Goal: Navigation & Orientation: Locate item on page

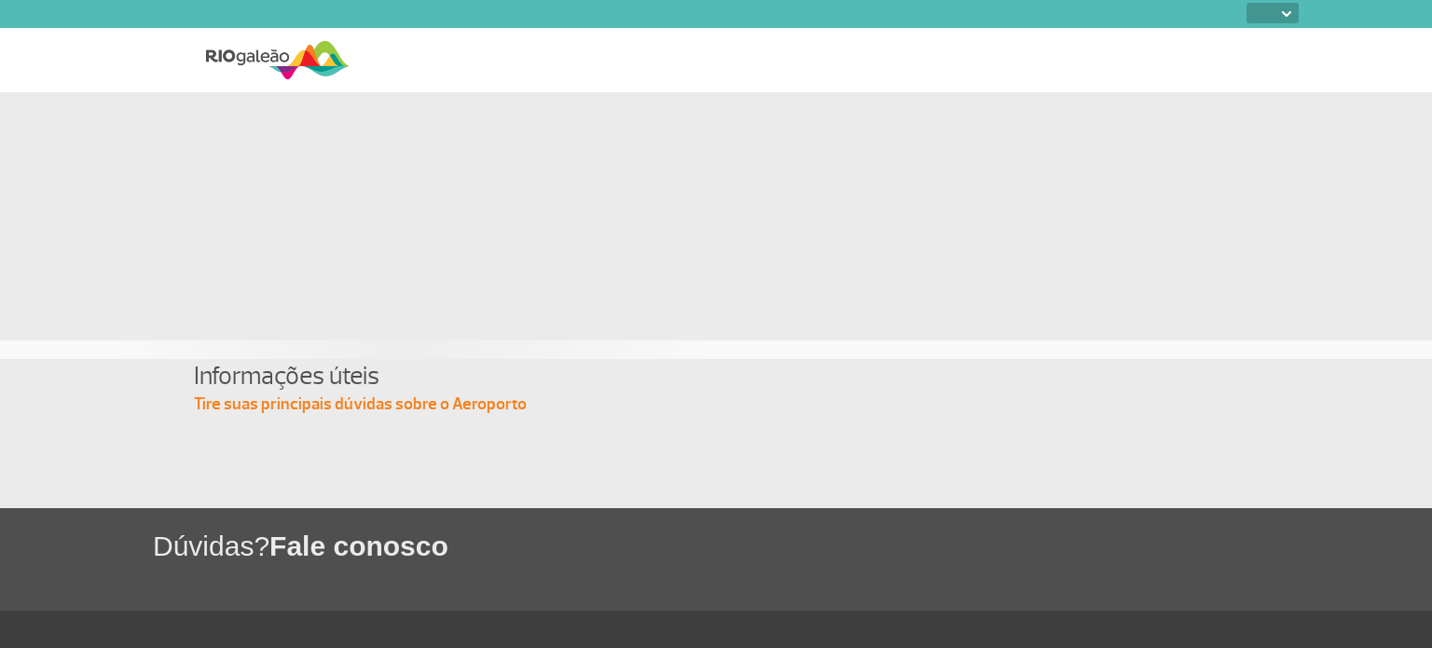
select select
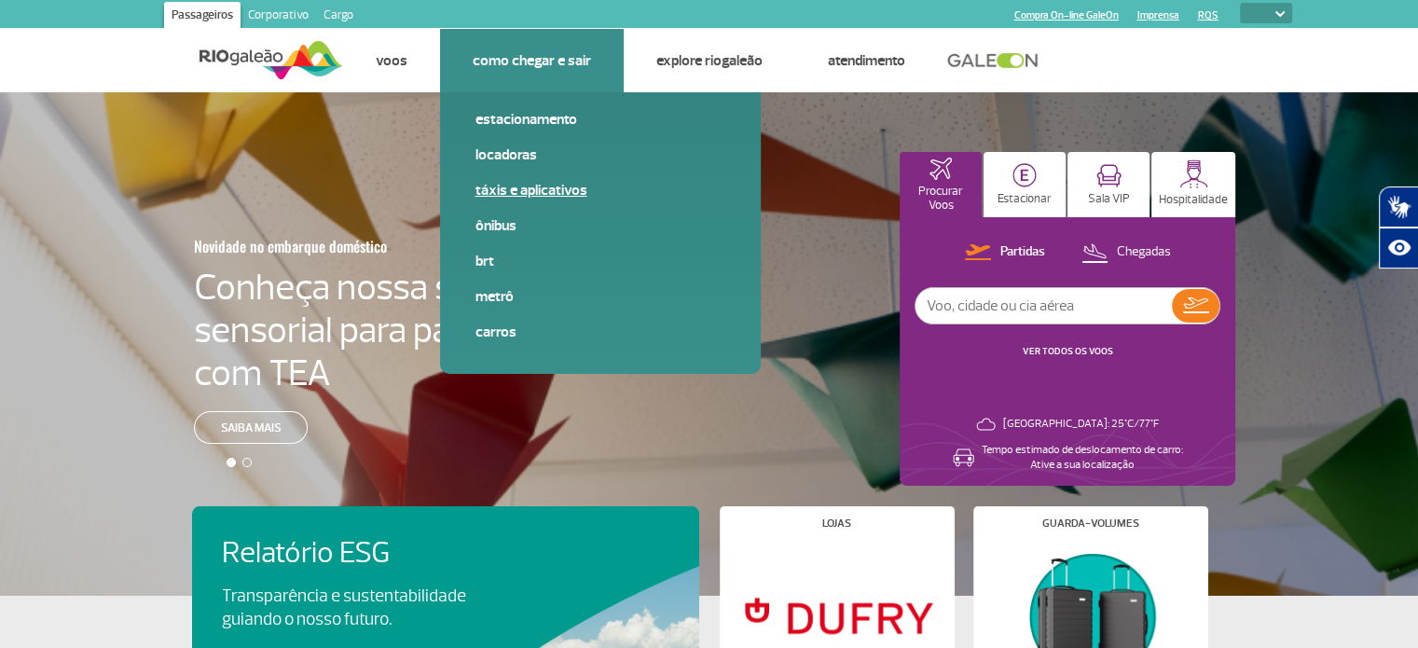
click at [565, 191] on link "Táxis e aplicativos" at bounding box center [601, 190] width 250 height 21
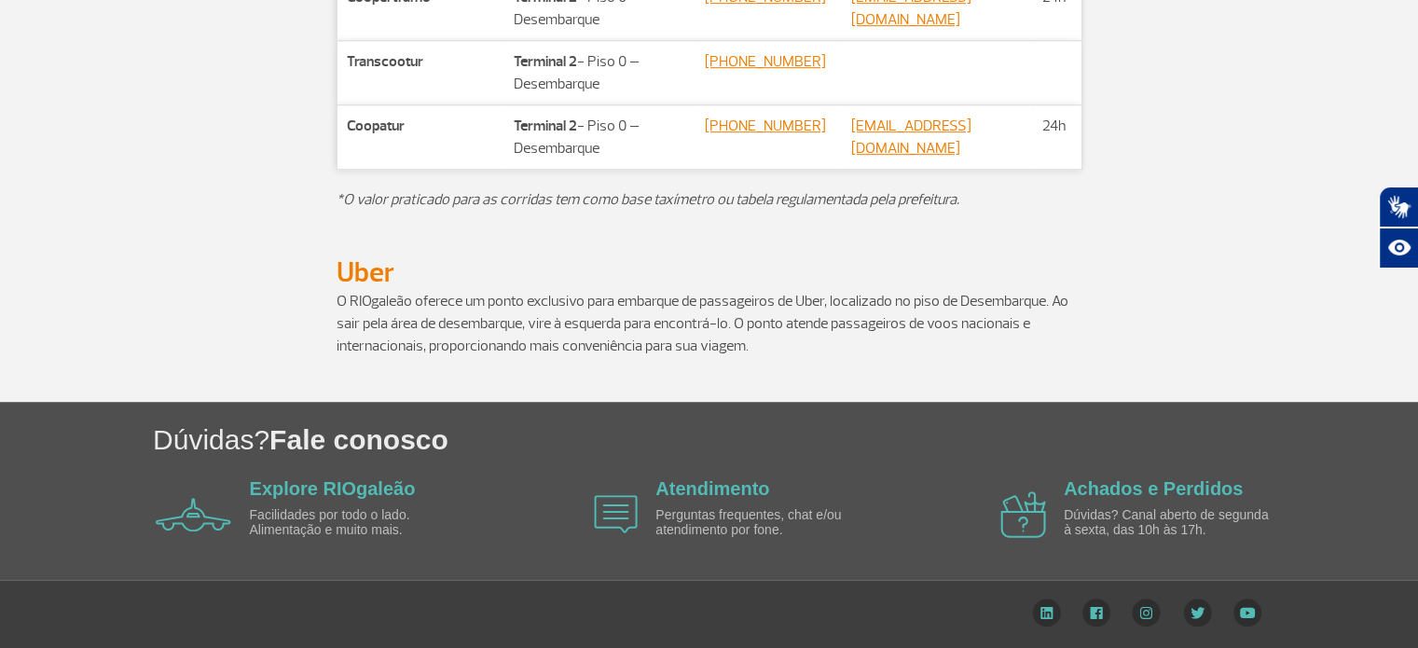
scroll to position [1159, 0]
click at [373, 493] on link "Explore RIOgaleão" at bounding box center [333, 488] width 166 height 21
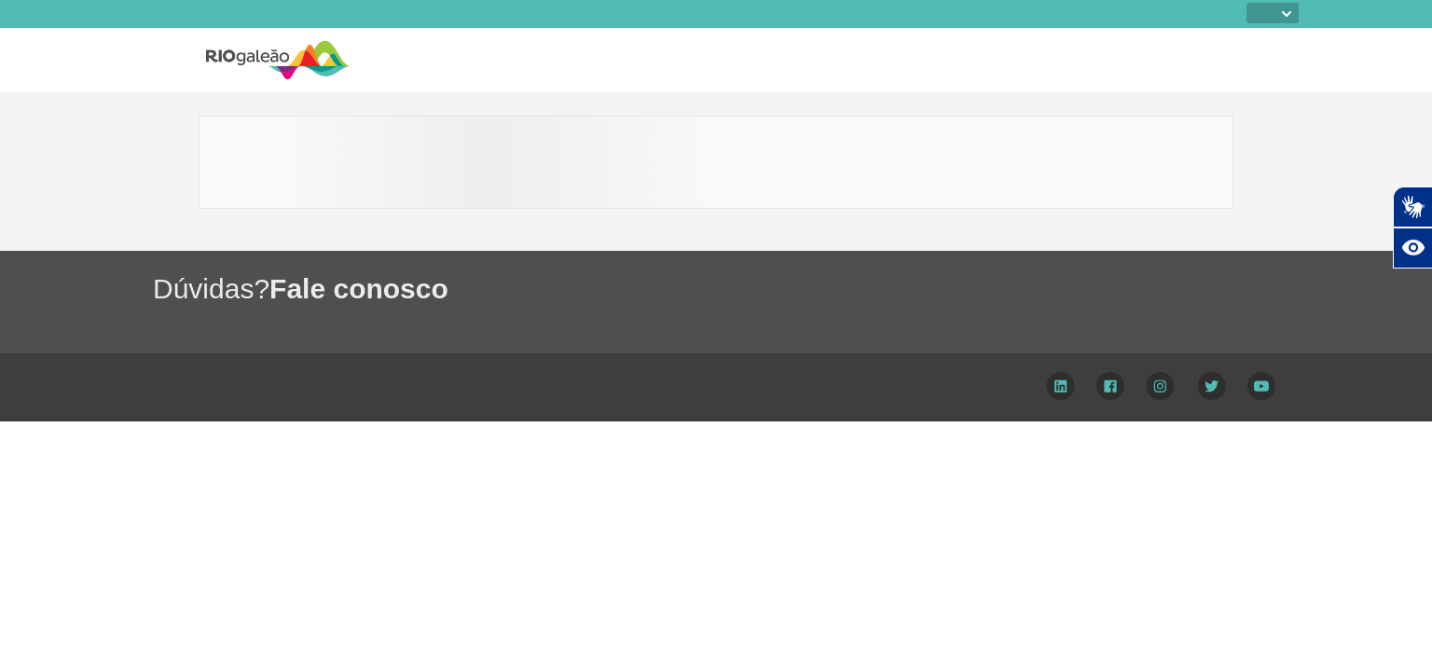
select select
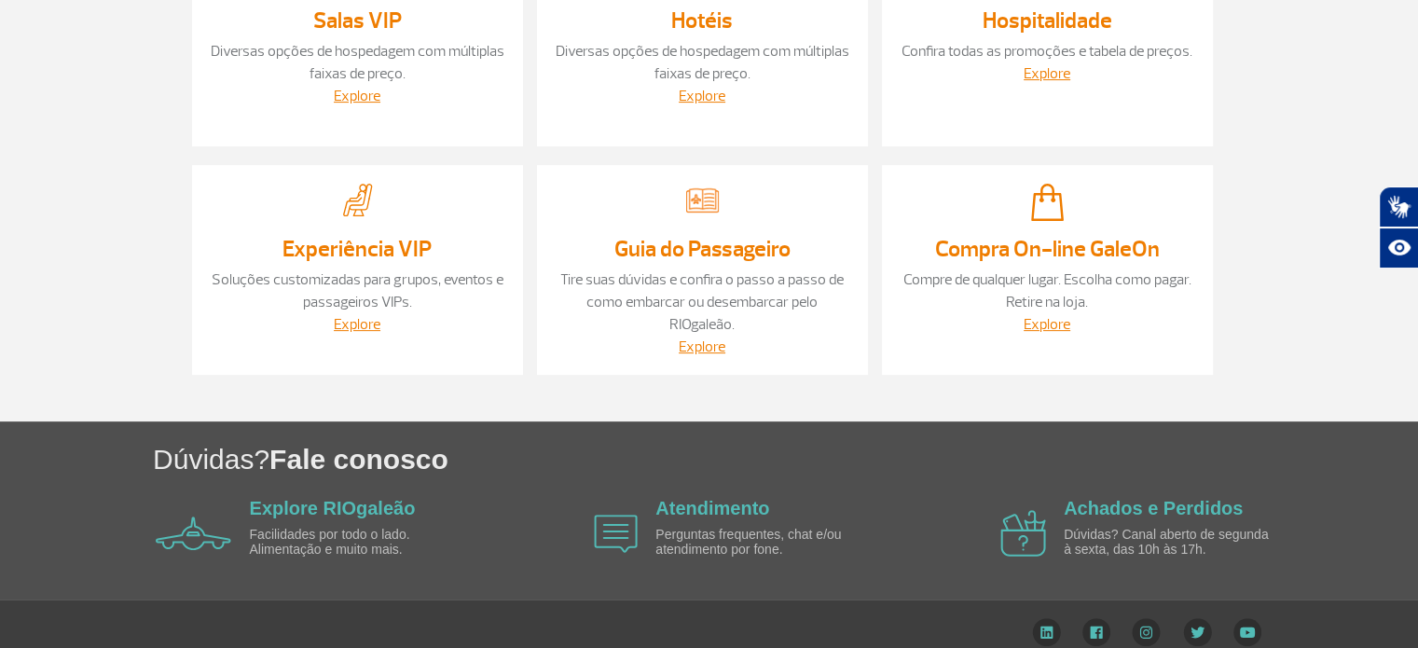
scroll to position [571, 0]
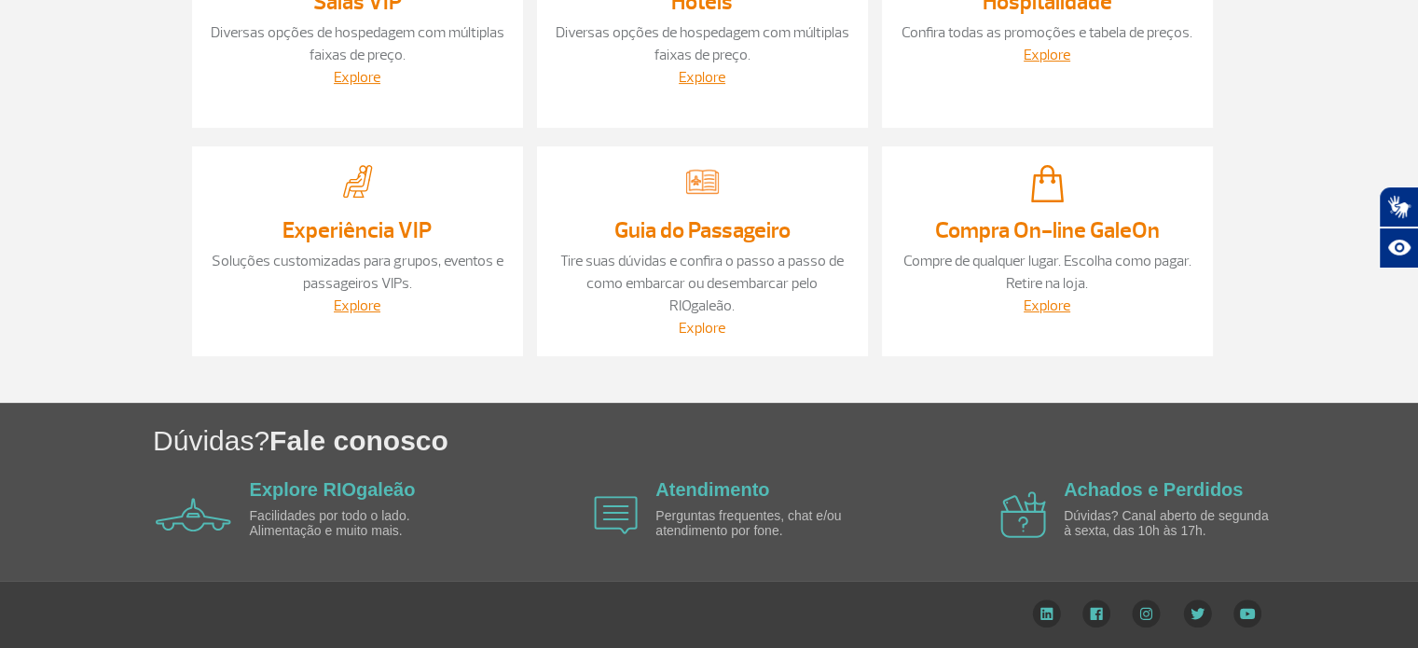
click at [690, 336] on link "Explore" at bounding box center [702, 328] width 47 height 19
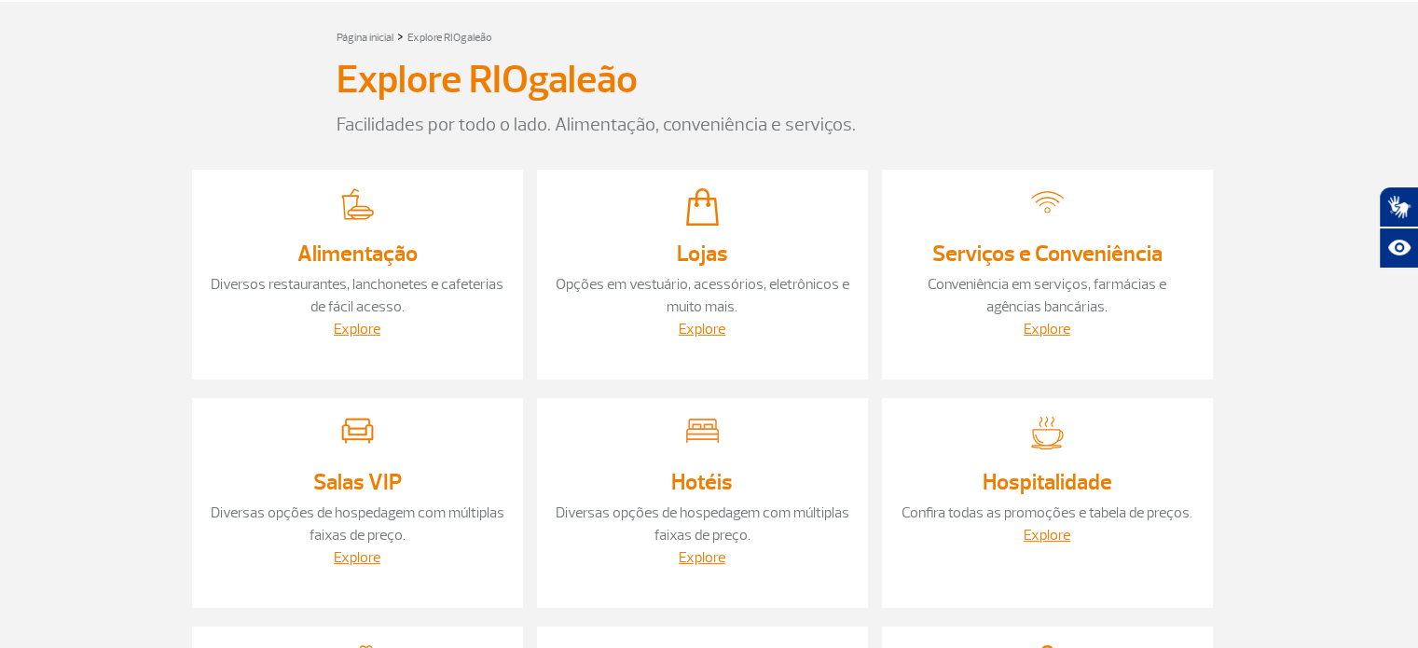
scroll to position [0, 0]
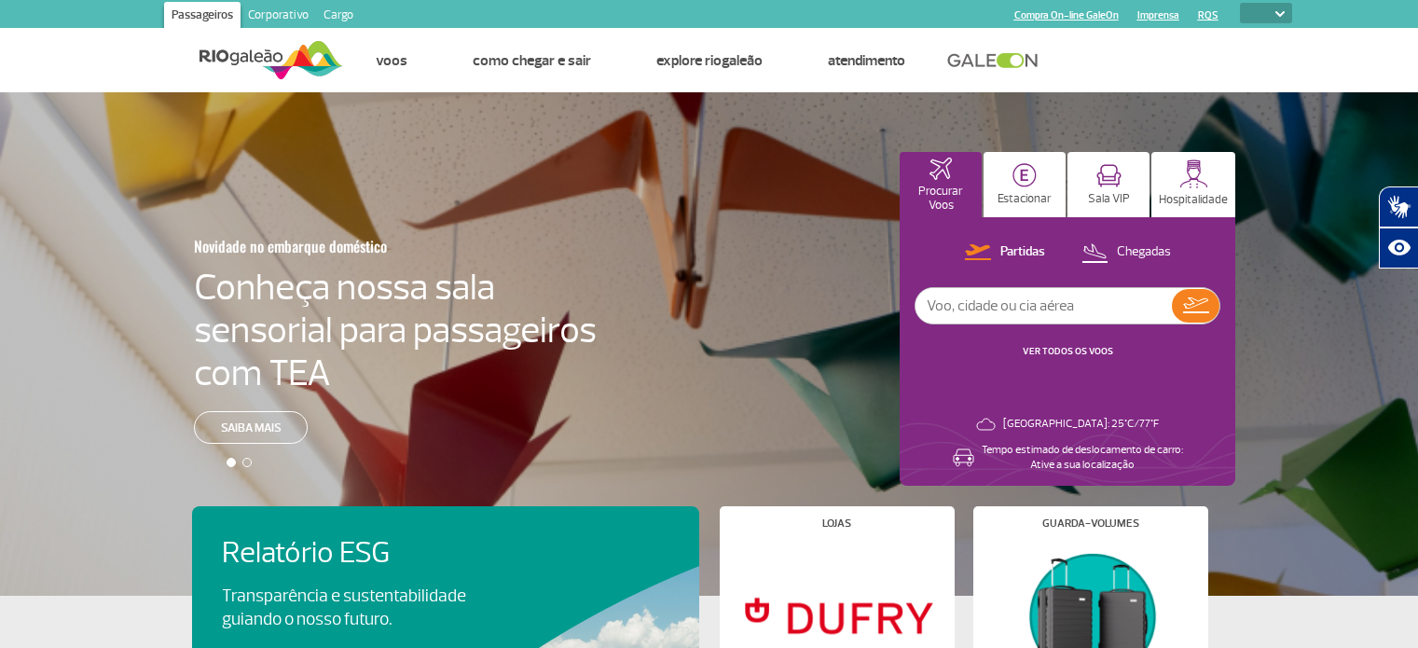
select select
click at [1013, 56] on link at bounding box center [997, 60] width 101 height 17
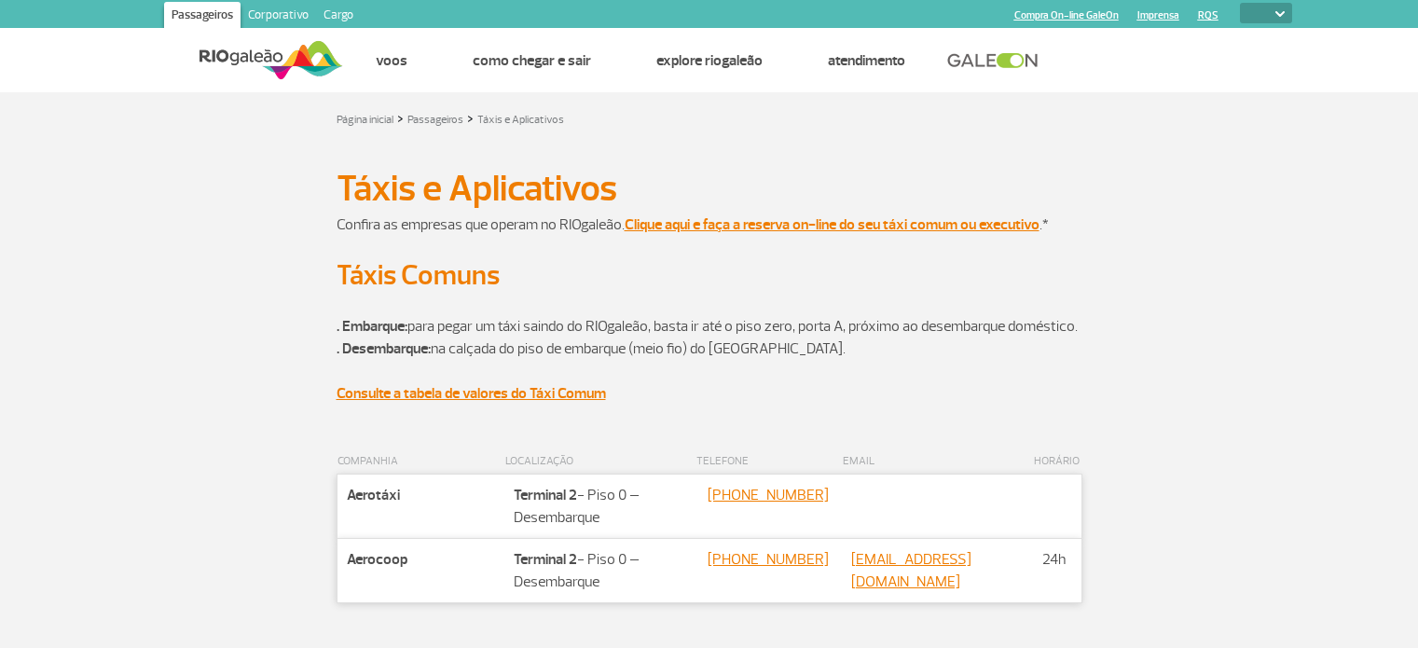
select select
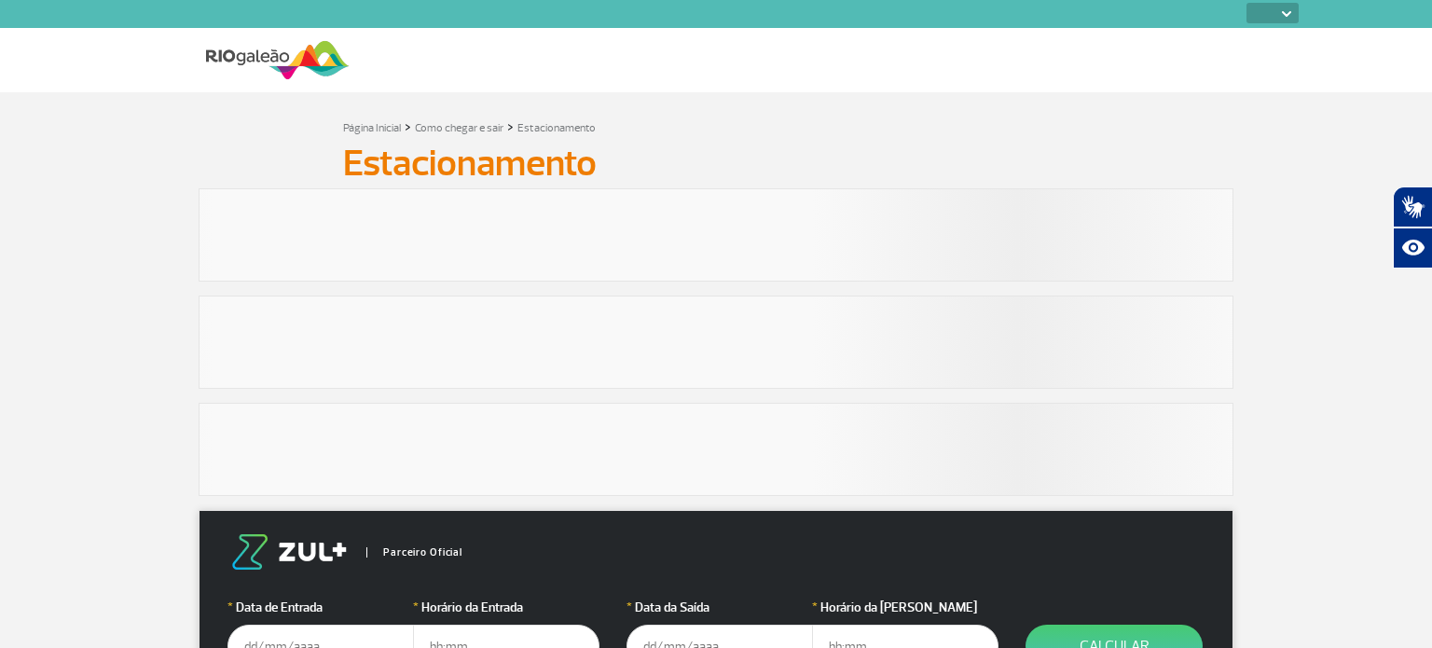
select select
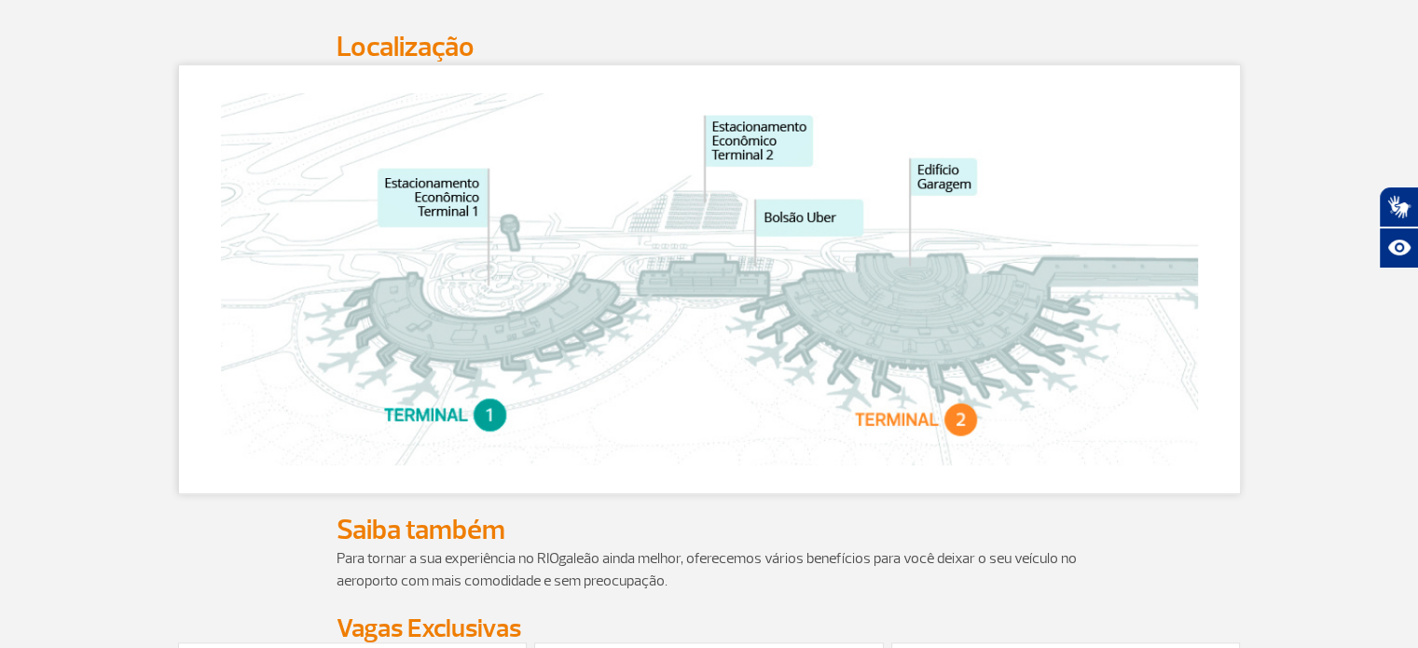
scroll to position [1186, 0]
click at [537, 256] on img at bounding box center [709, 280] width 977 height 372
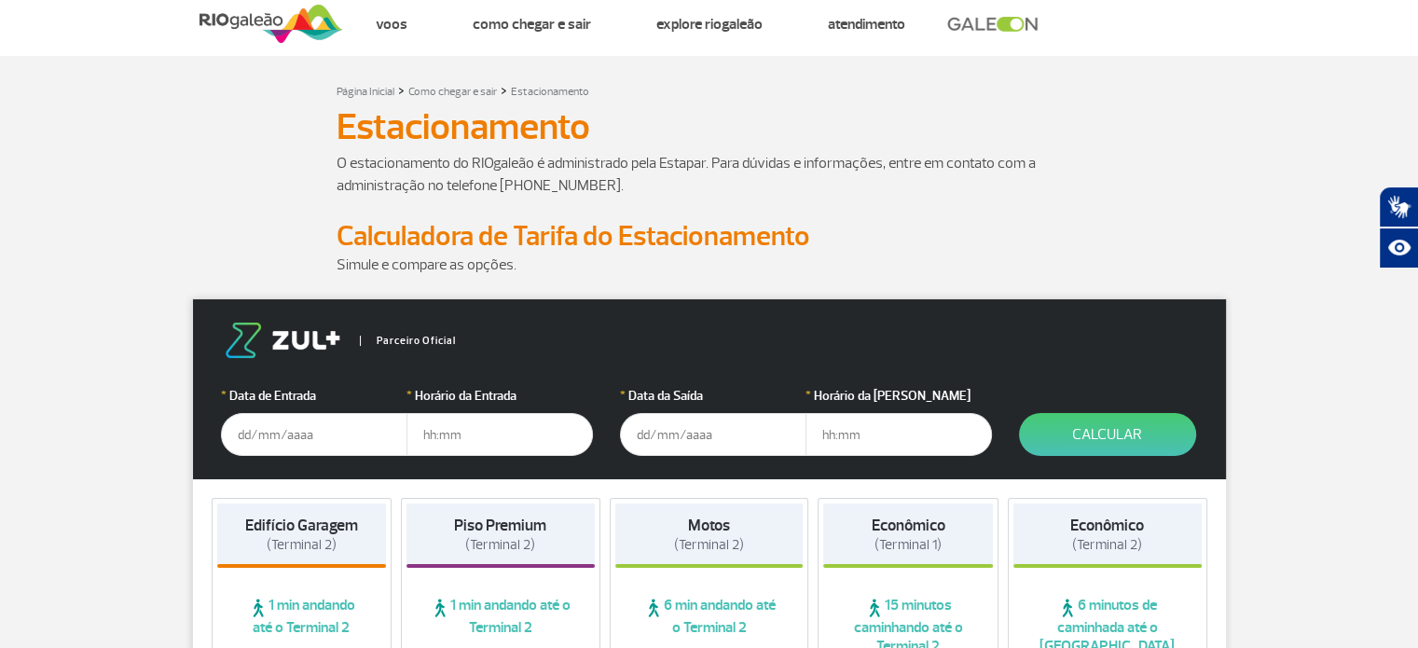
scroll to position [0, 0]
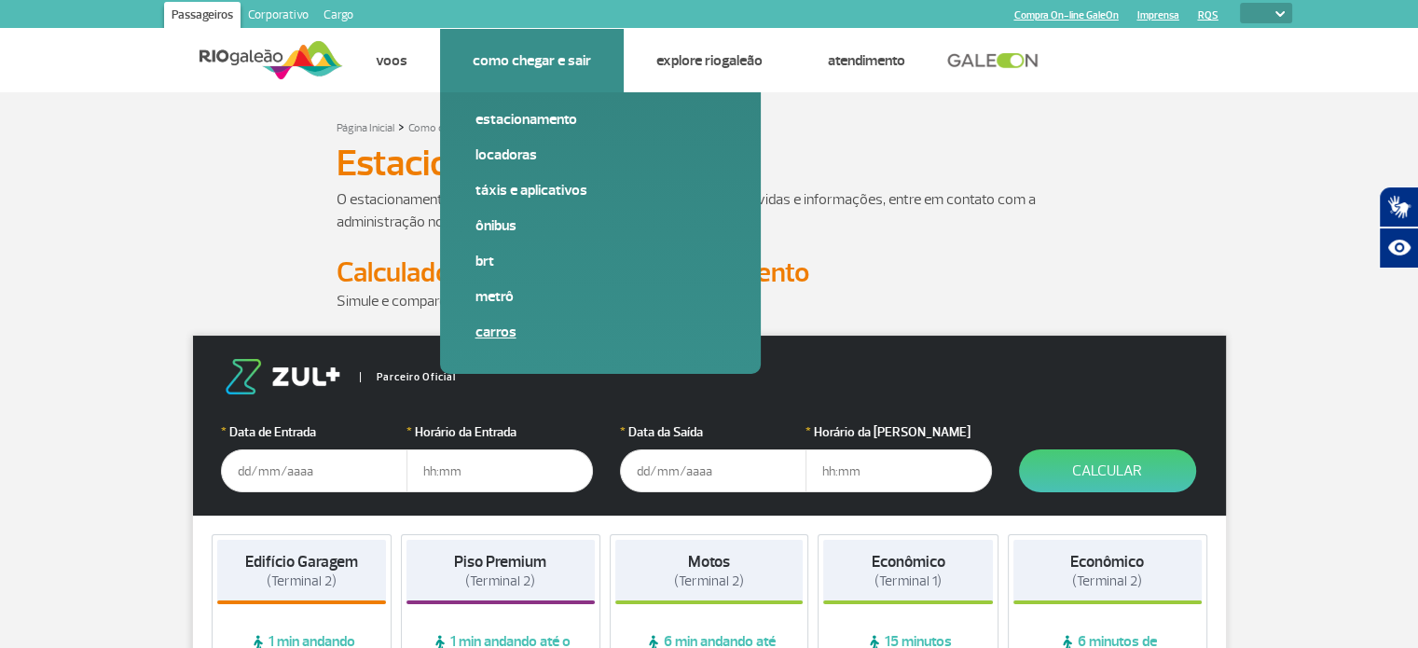
click at [492, 329] on link "Carros" at bounding box center [601, 332] width 250 height 21
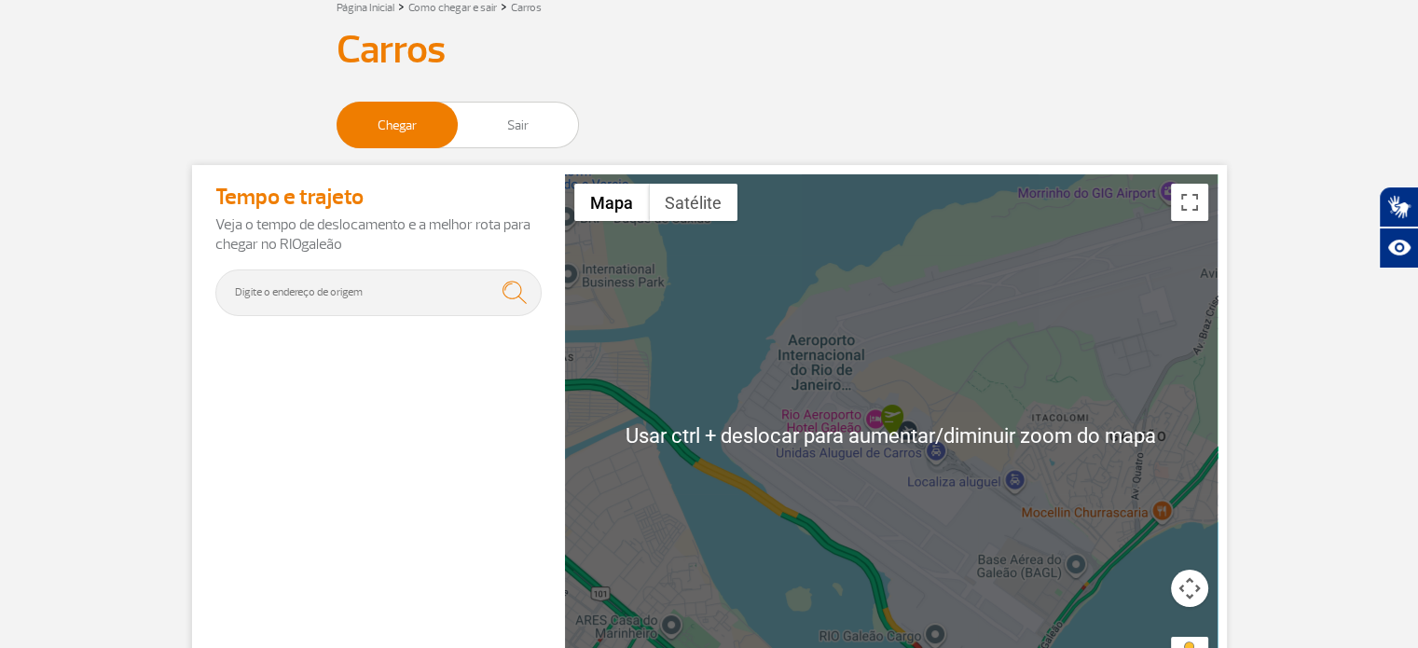
scroll to position [248, 0]
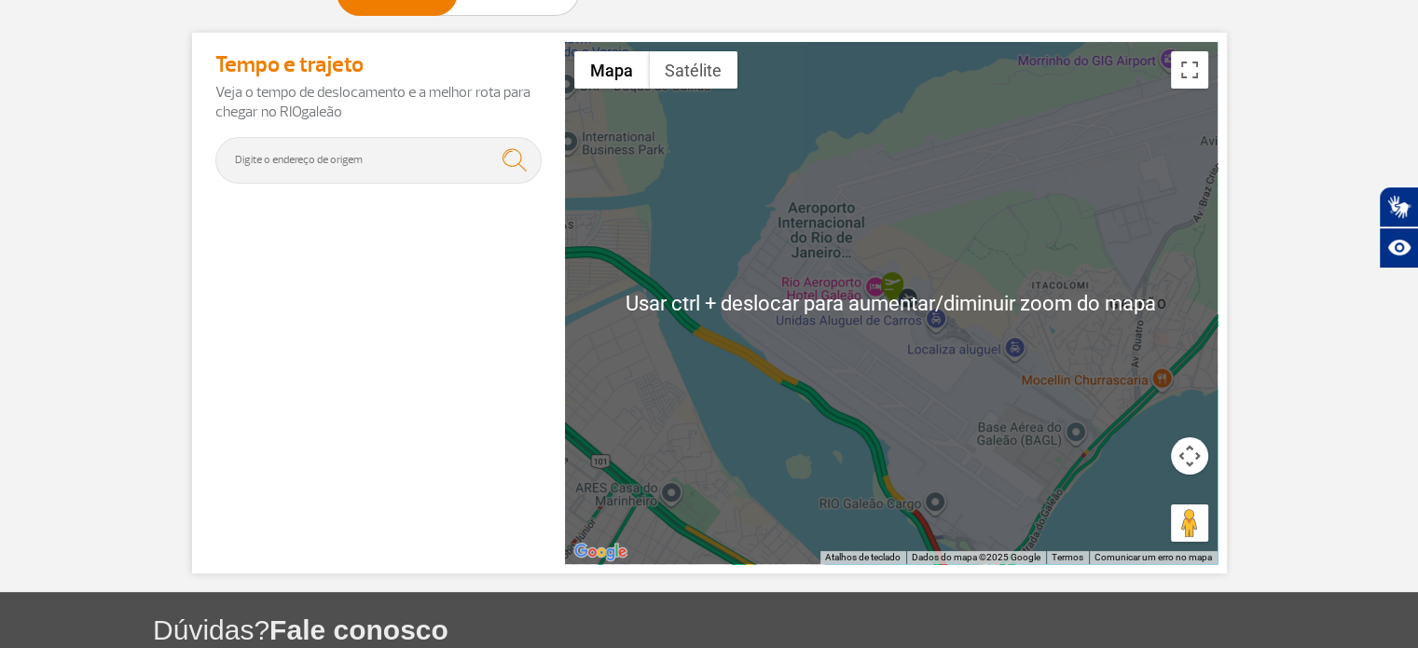
click at [895, 341] on div at bounding box center [891, 303] width 653 height 522
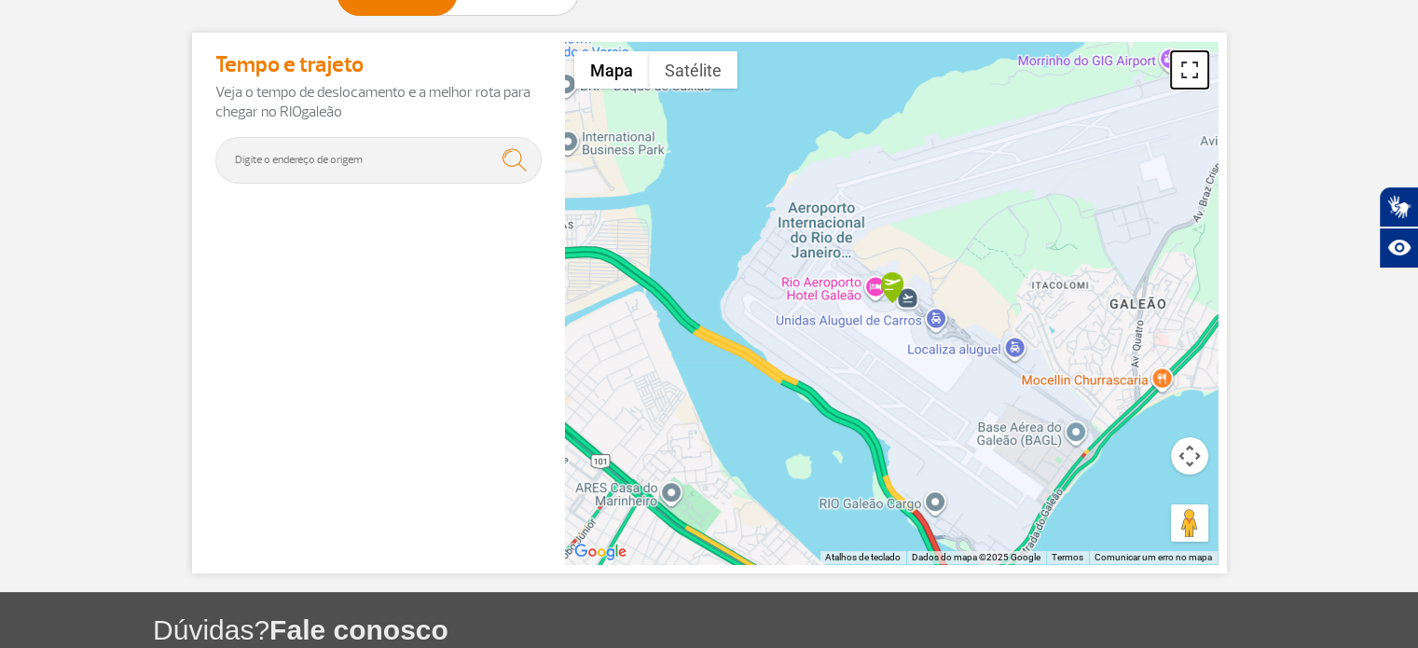
click at [1195, 76] on button "Ativar/desativar vista de ecrã inteiro" at bounding box center [1189, 69] width 37 height 37
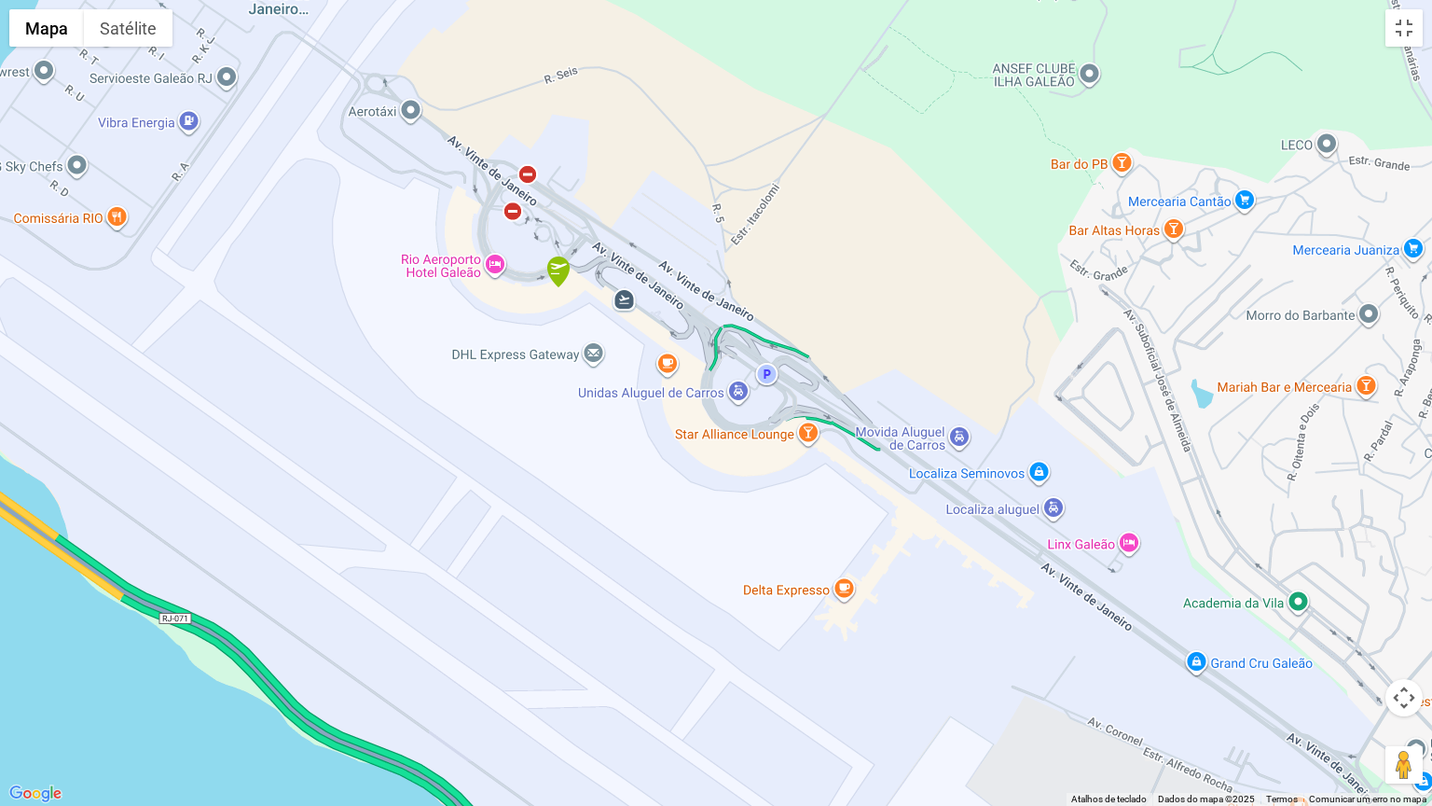
drag, startPoint x: 597, startPoint y: 400, endPoint x: 602, endPoint y: 421, distance: 22.2
click at [602, 421] on div at bounding box center [716, 403] width 1432 height 806
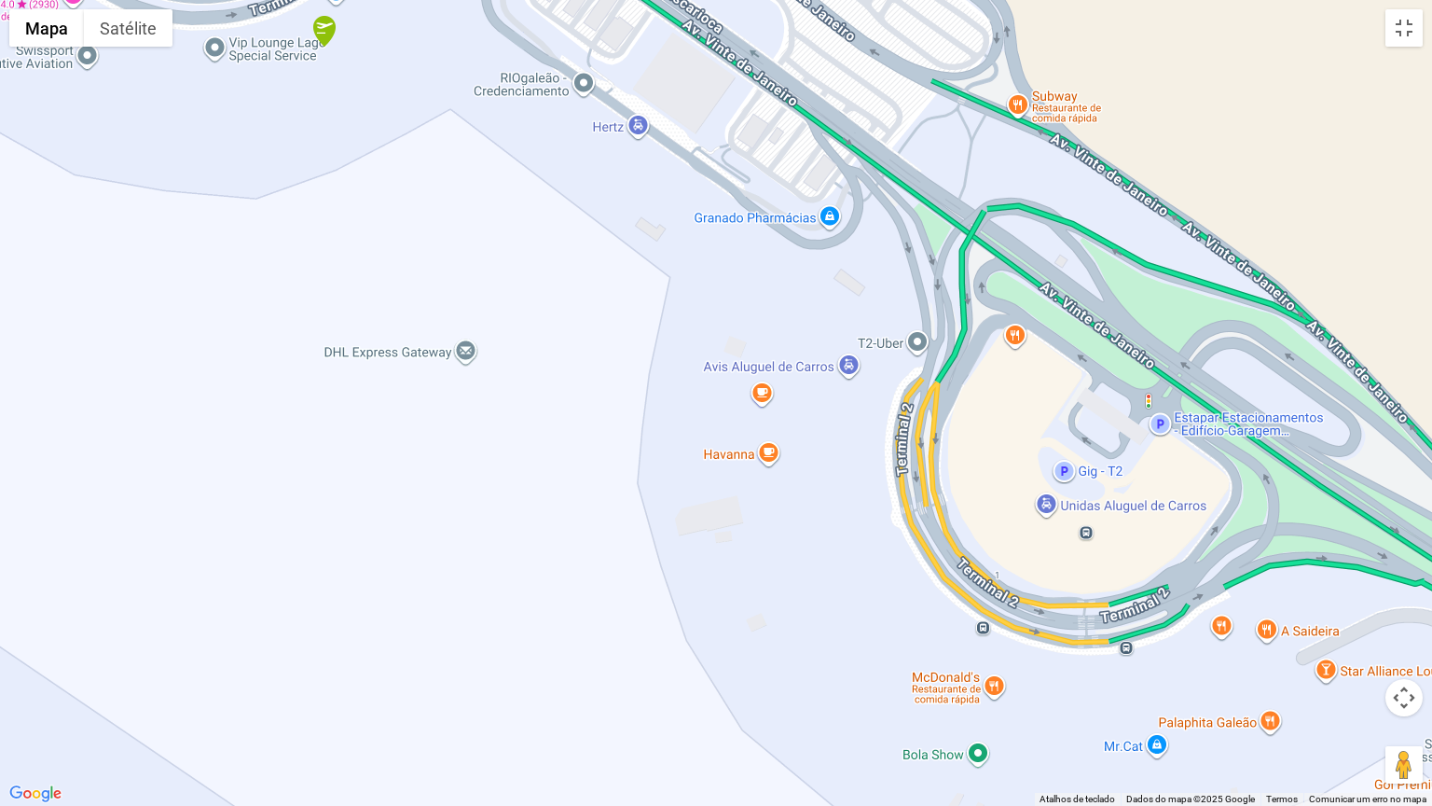
drag, startPoint x: 582, startPoint y: 309, endPoint x: 442, endPoint y: 395, distance: 164.6
click at [442, 395] on div at bounding box center [716, 403] width 1432 height 806
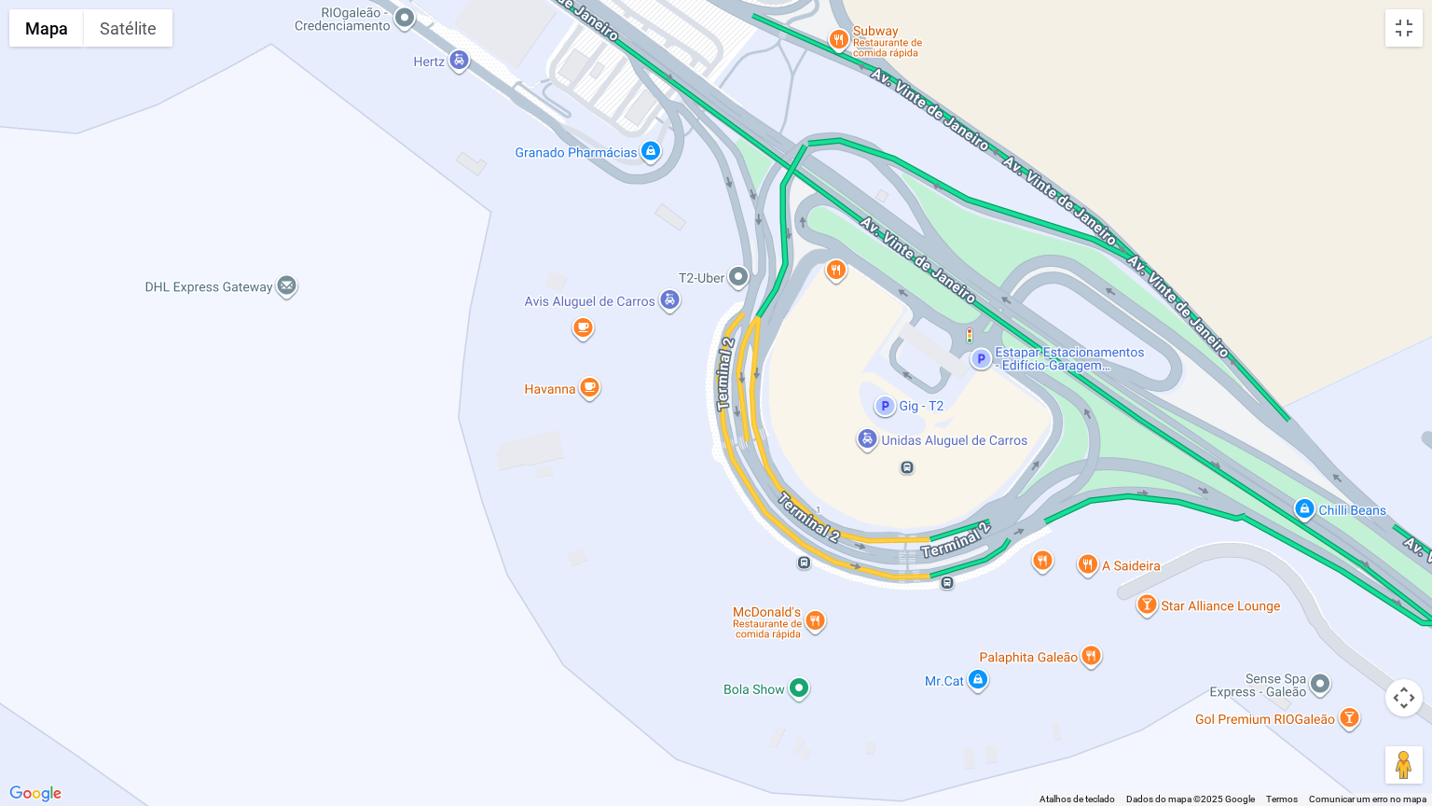
drag, startPoint x: 985, startPoint y: 636, endPoint x: 806, endPoint y: 571, distance: 190.5
click at [806, 571] on div at bounding box center [716, 403] width 1432 height 806
click at [787, 519] on div at bounding box center [716, 403] width 1432 height 806
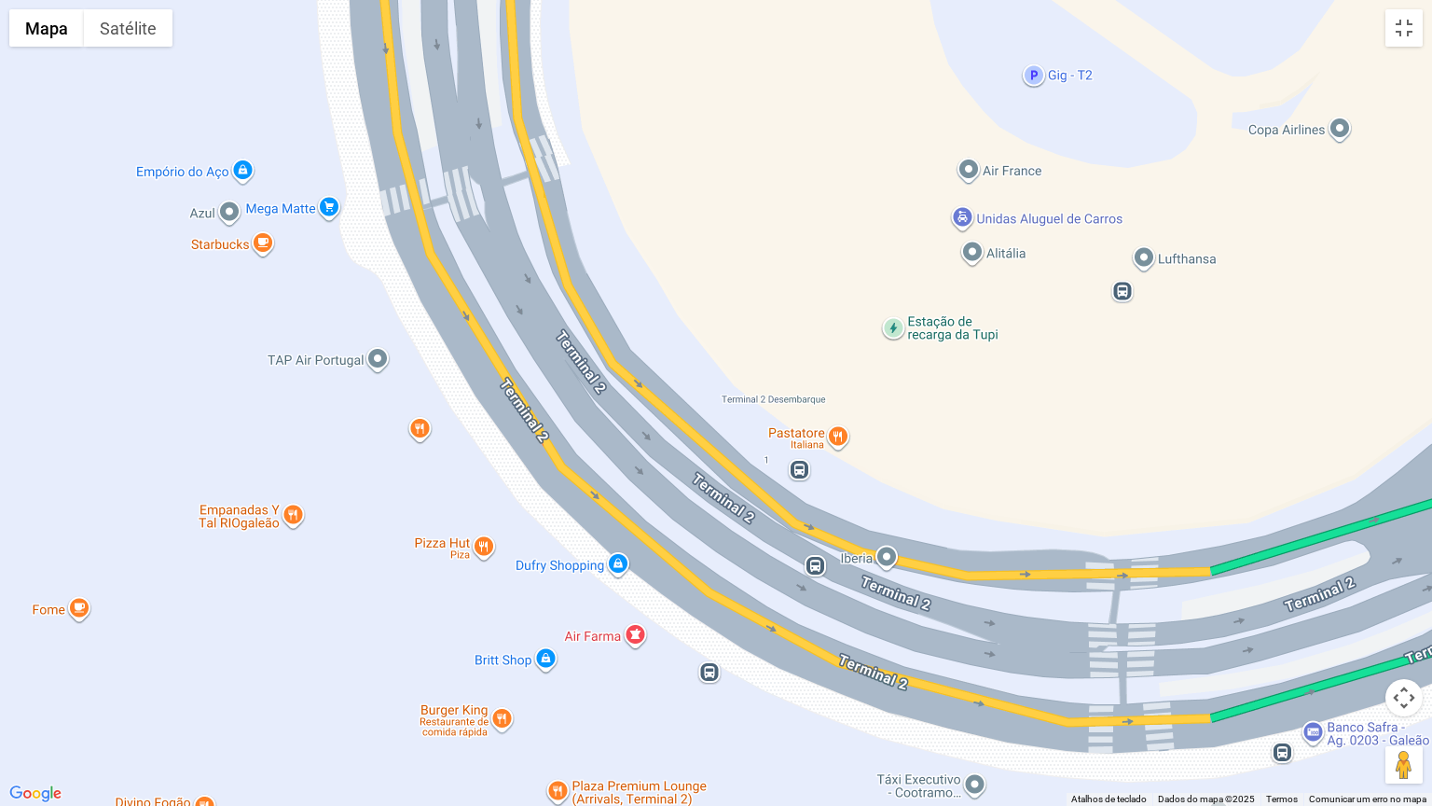
drag, startPoint x: 947, startPoint y: 532, endPoint x: 841, endPoint y: 485, distance: 116.4
click at [841, 485] on div at bounding box center [716, 403] width 1432 height 806
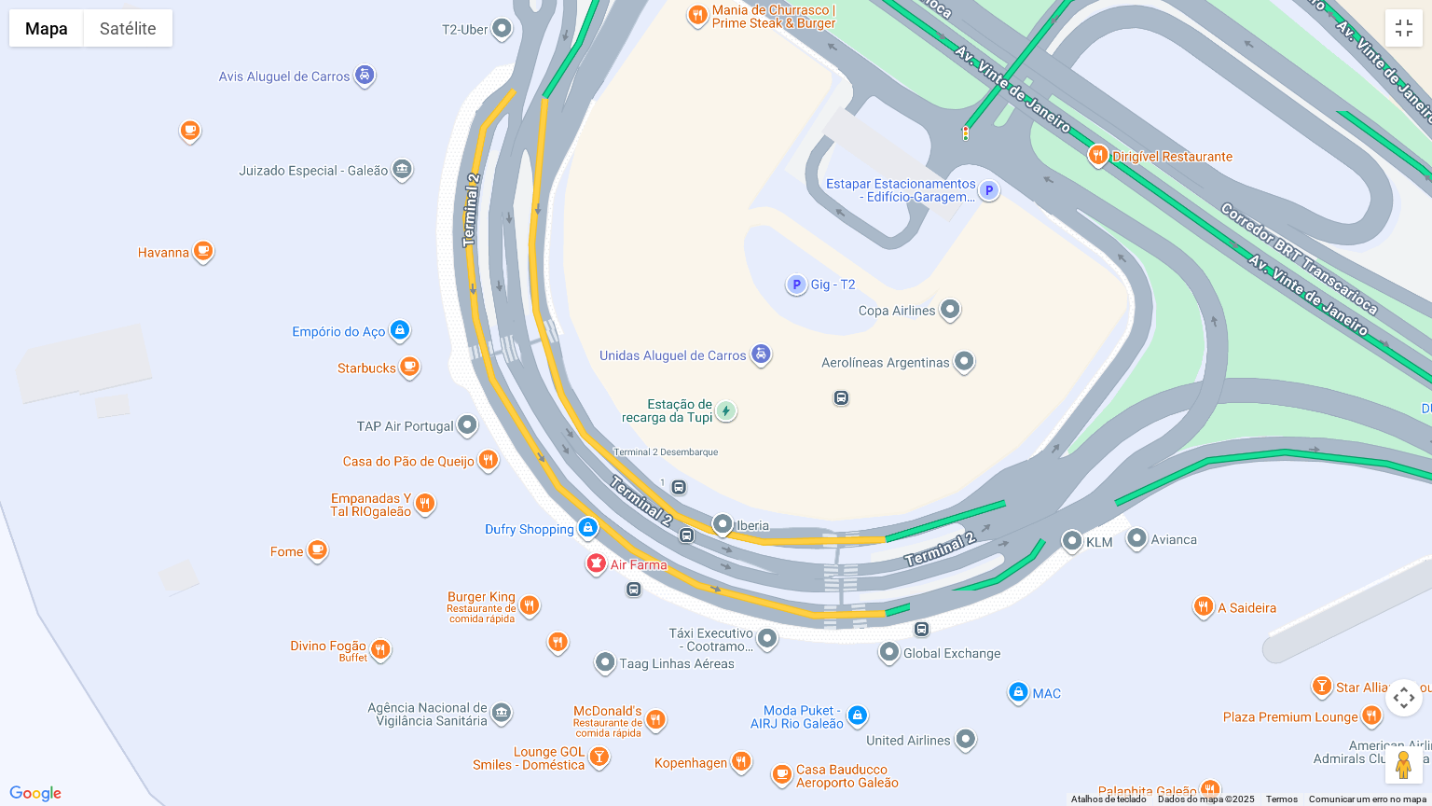
drag, startPoint x: 1033, startPoint y: 461, endPoint x: 760, endPoint y: 462, distance: 273.2
click at [760, 462] on div at bounding box center [716, 403] width 1432 height 806
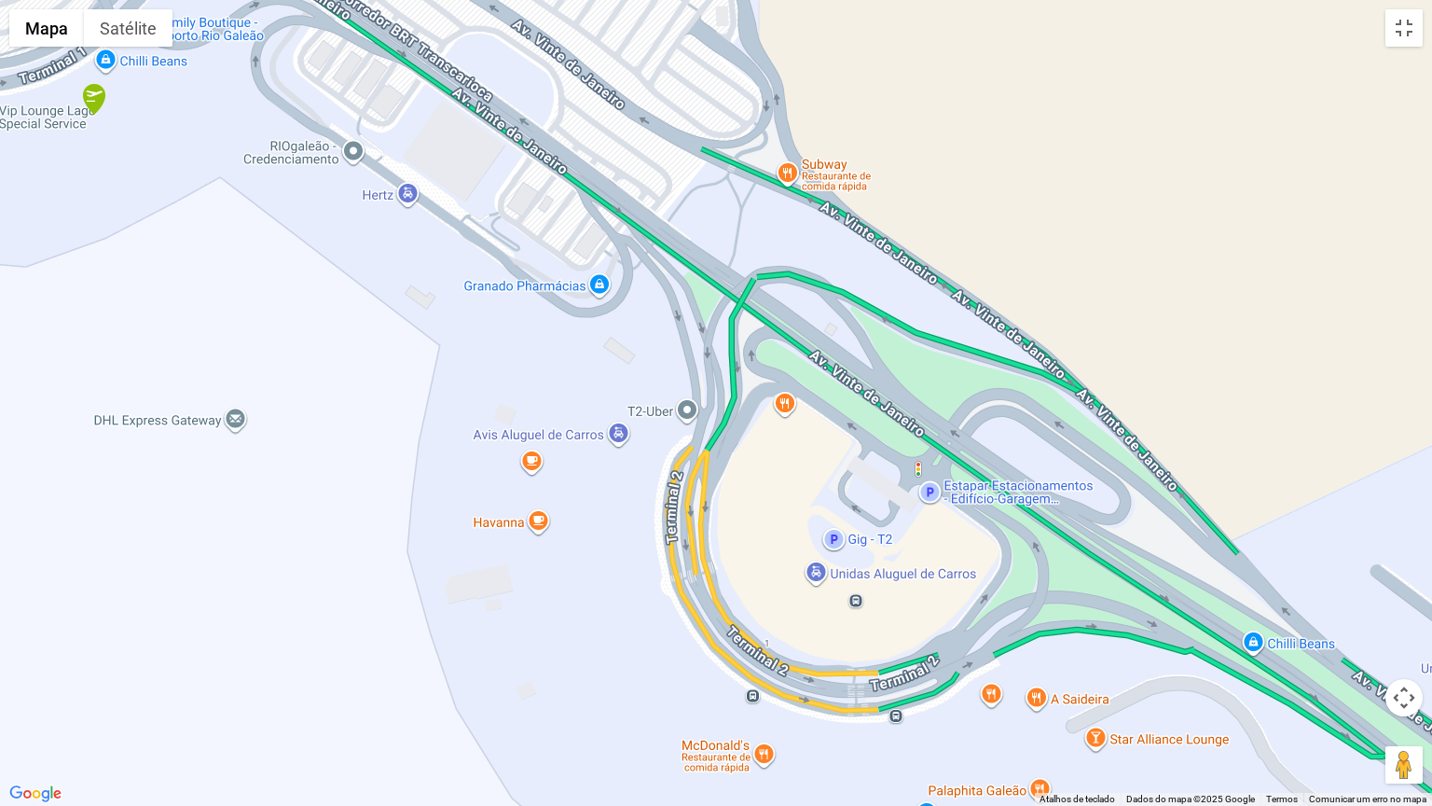
drag, startPoint x: 1055, startPoint y: 324, endPoint x: 842, endPoint y: 379, distance: 220.7
click at [1100, 494] on div at bounding box center [716, 403] width 1432 height 806
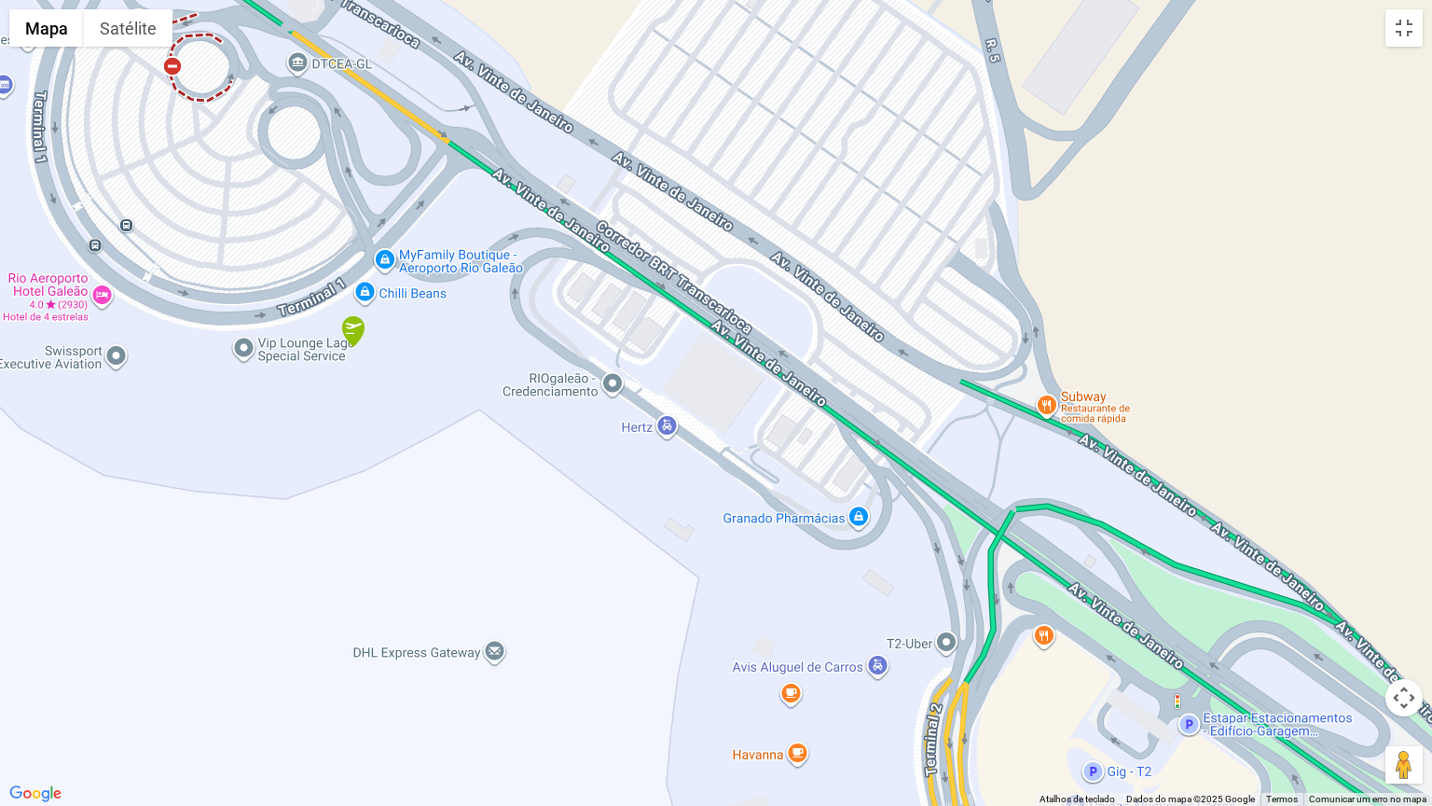
drag, startPoint x: 674, startPoint y: 305, endPoint x: 951, endPoint y: 539, distance: 362.6
click at [951, 539] on div at bounding box center [716, 403] width 1432 height 806
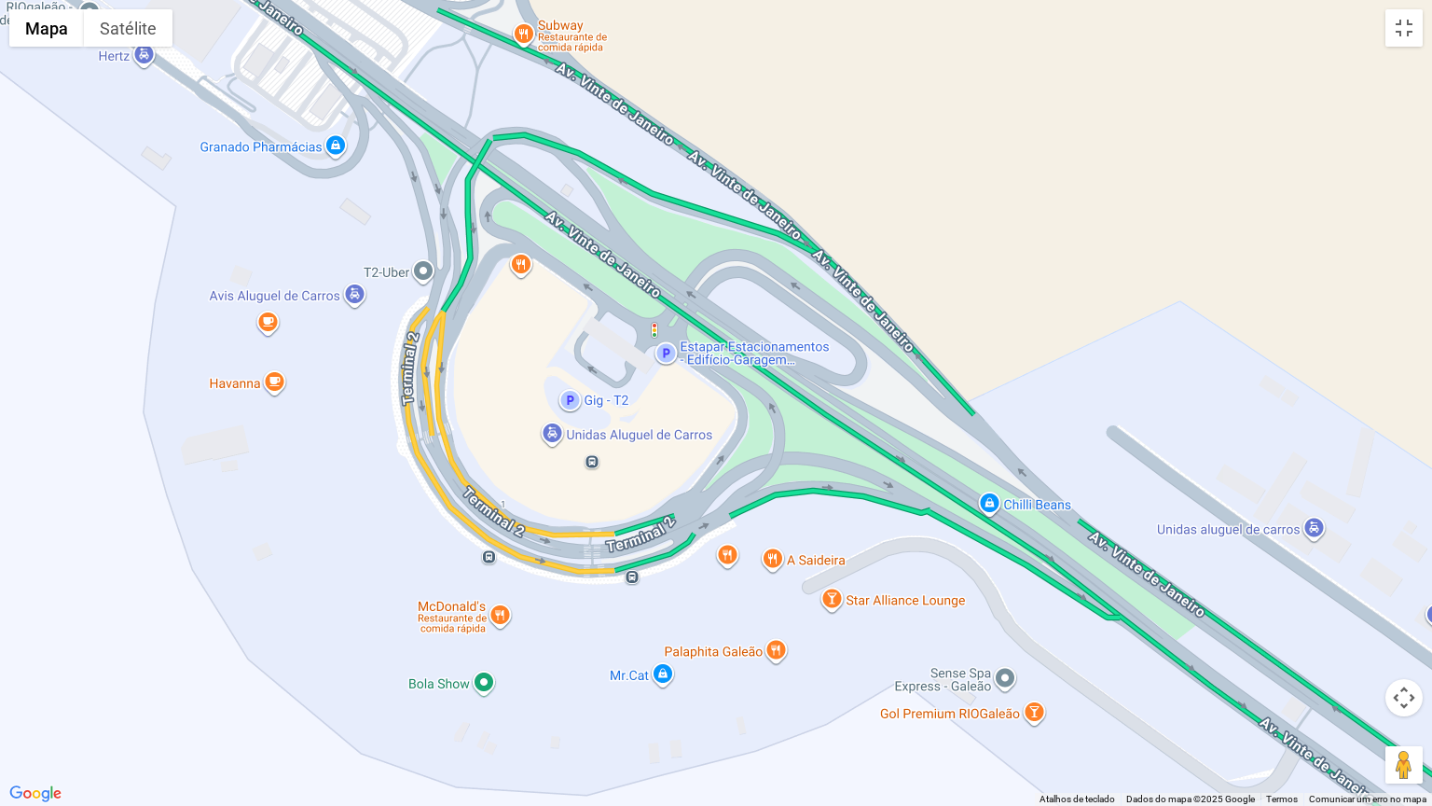
drag, startPoint x: 948, startPoint y: 567, endPoint x: 848, endPoint y: 450, distance: 154.0
click at [408, 199] on div at bounding box center [716, 403] width 1432 height 806
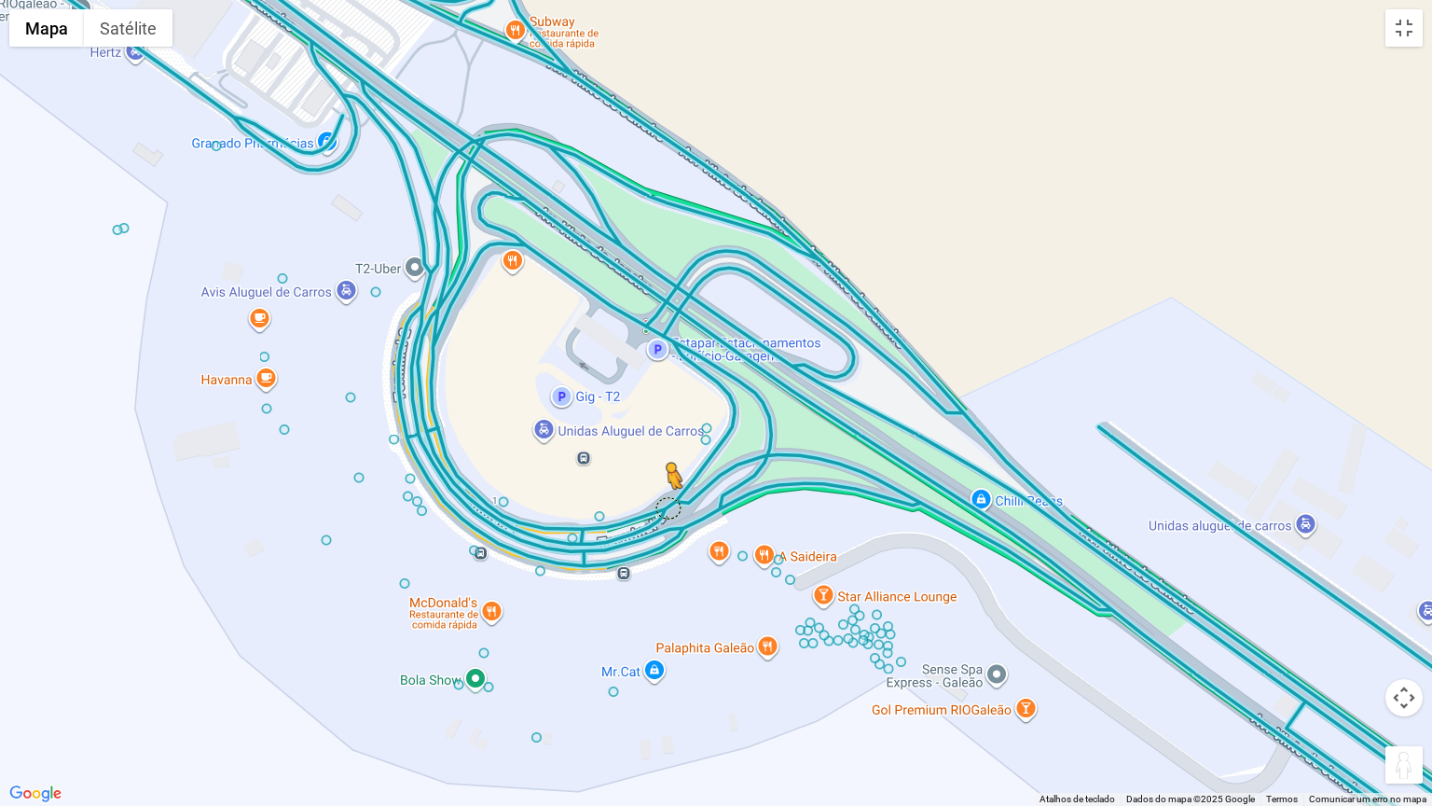
drag, startPoint x: 1407, startPoint y: 770, endPoint x: 653, endPoint y: 504, distance: 799.7
click at [653, 504] on div "Para ativar a funcionalidade de arrastar com o teclado, prima Alt + Enter. Quan…" at bounding box center [716, 403] width 1432 height 806
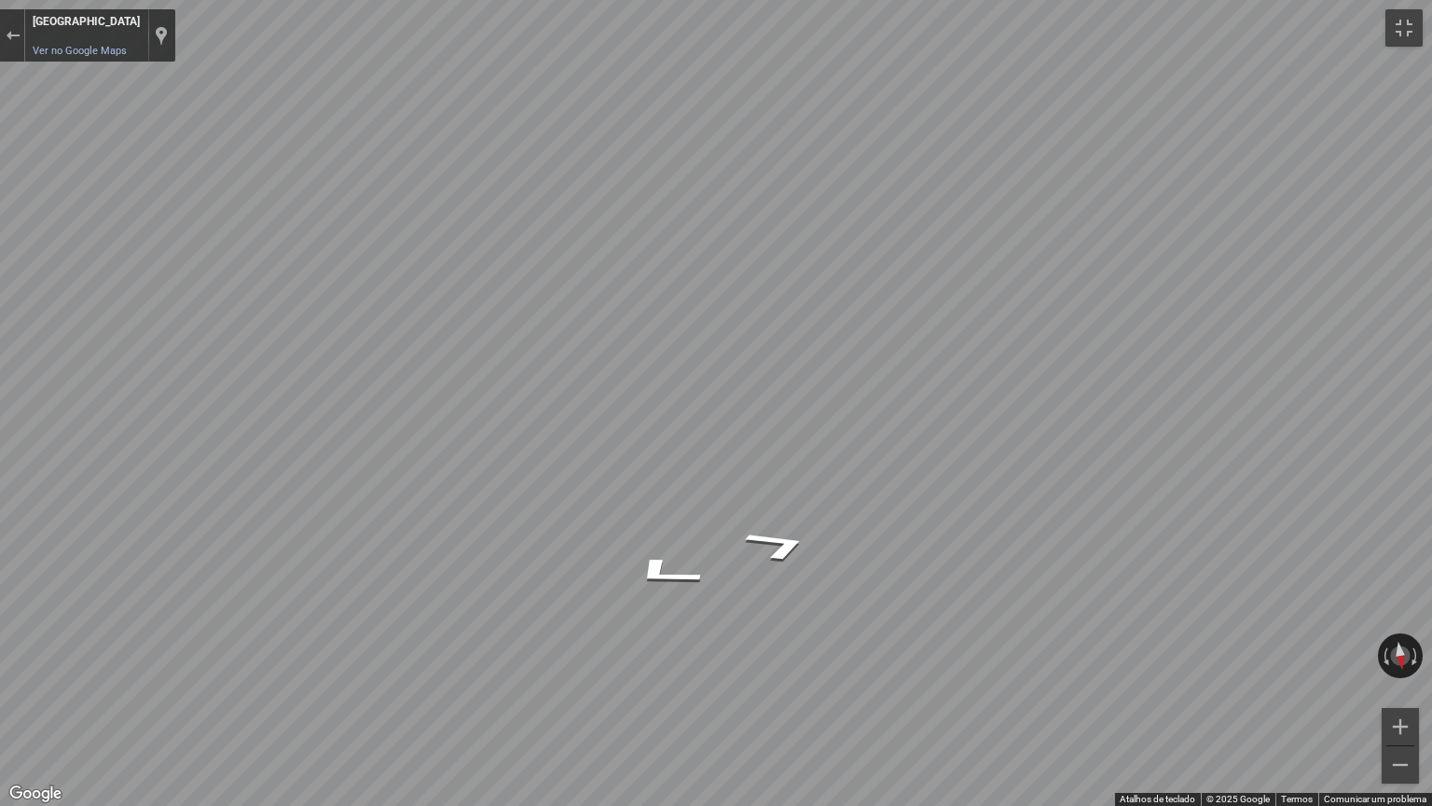
click at [0, 345] on html "Passageiros Corporativo Cargo Compra On-line GaleOn Imprensa RQS PT ENG ESP Pág…" at bounding box center [716, 155] width 1432 height 806
click at [0, 517] on html "Passageiros Corporativo Cargo Compra On-line GaleOn Imprensa RQS PT ENG ESP Pág…" at bounding box center [716, 155] width 1432 height 806
click at [1399, 29] on button "Ativar/desativar vista de ecrã inteiro" at bounding box center [1404, 27] width 37 height 37
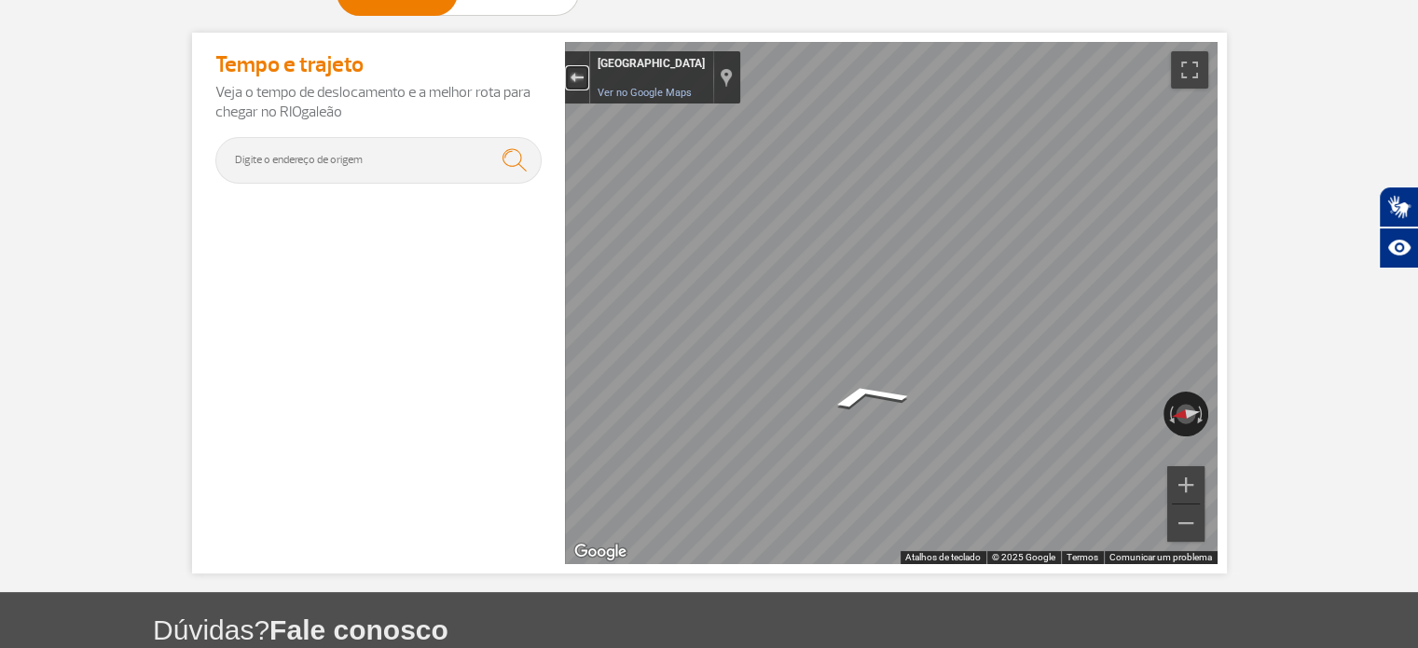
click at [574, 75] on div "Sair do Street View" at bounding box center [577, 77] width 14 height 11
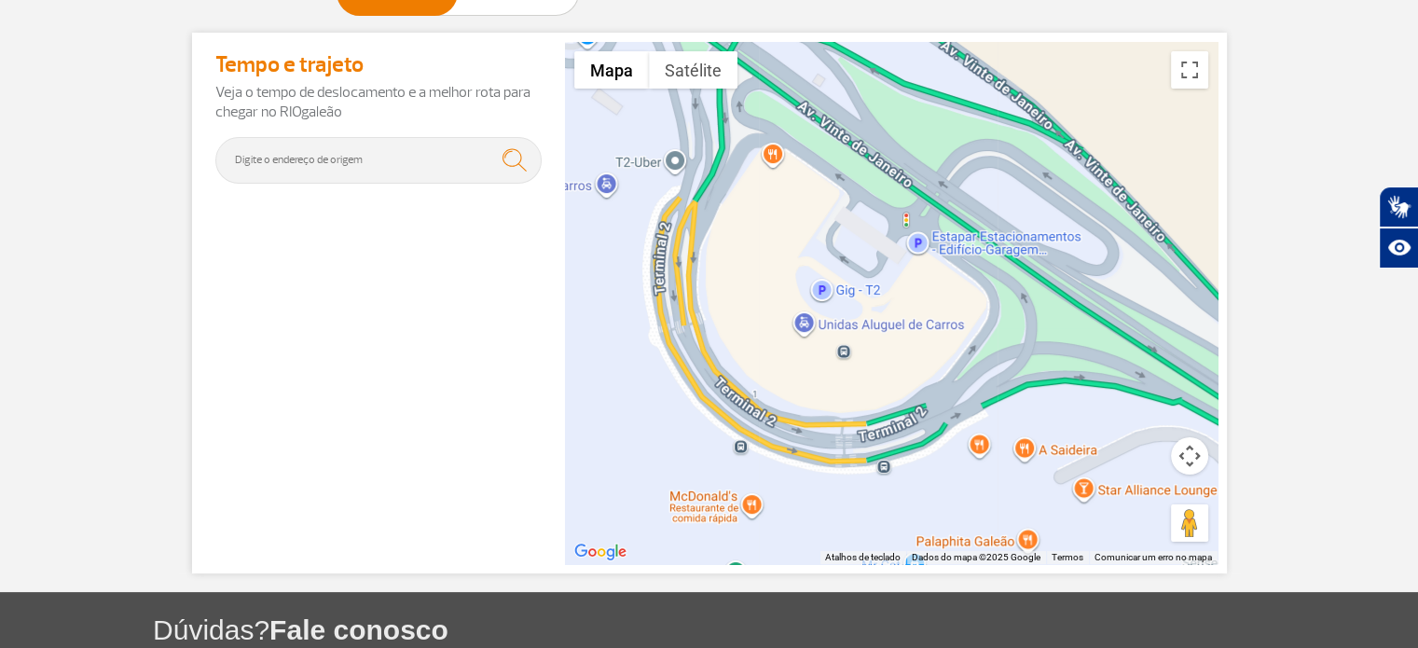
drag, startPoint x: 847, startPoint y: 278, endPoint x: 905, endPoint y: 283, distance: 58.9
click at [903, 282] on div "A carregar..." at bounding box center [891, 303] width 653 height 522
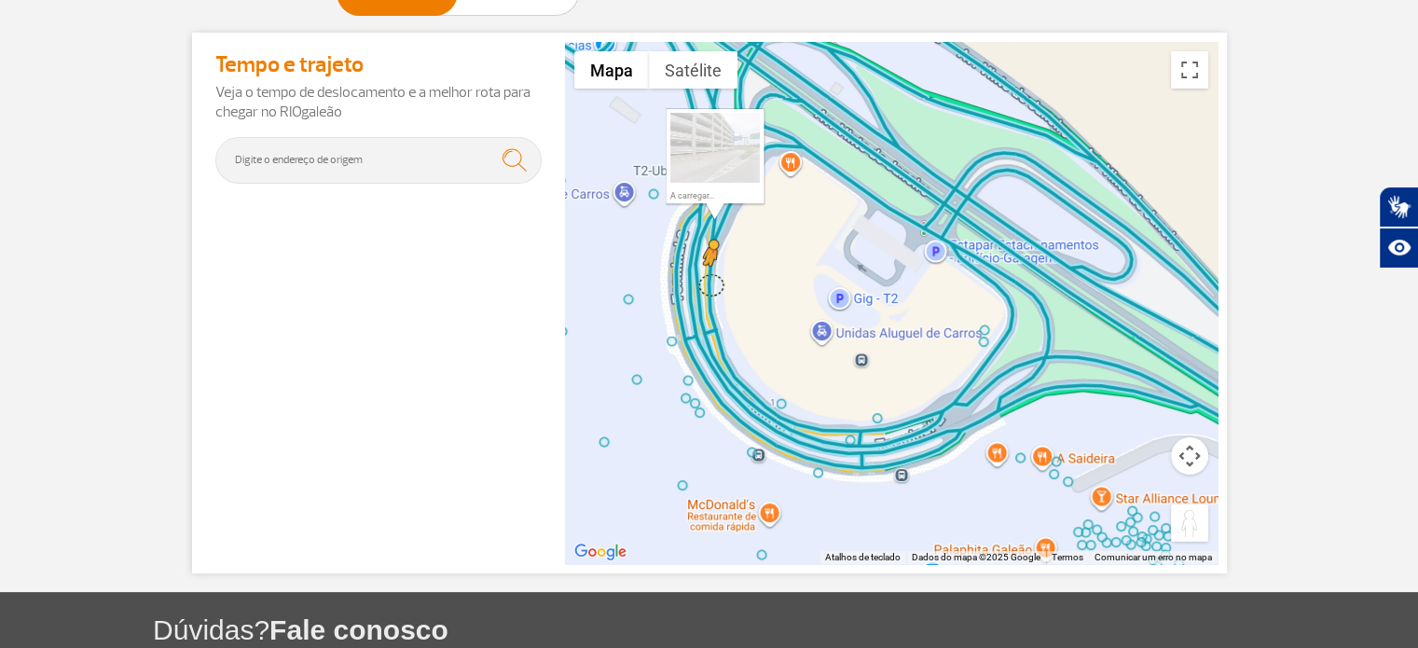
drag, startPoint x: 1185, startPoint y: 525, endPoint x: 710, endPoint y: 284, distance: 532.9
click at [710, 284] on div "Para ativar a funcionalidade de arrastar com o teclado, prima Alt + Enter. Quan…" at bounding box center [891, 303] width 653 height 522
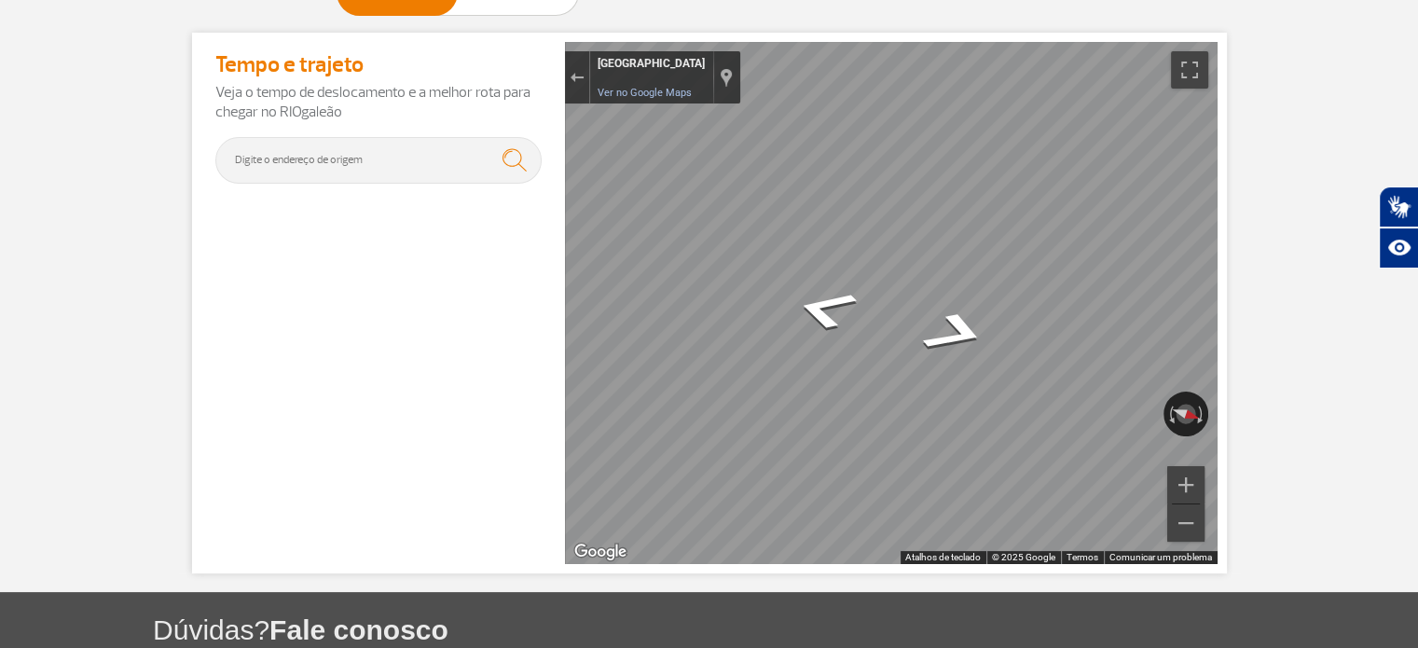
click at [546, 214] on div "Tempo e trajeto Veja o tempo de deslocamento e a melhor rota para chegar no RIO…" at bounding box center [709, 303] width 1035 height 541
click at [444, 245] on div "Tempo e trajeto Veja o tempo de deslocamento e a melhor rota para chegar no RIO…" at bounding box center [709, 303] width 1035 height 541
click at [916, 324] on icon "Ir para norte" at bounding box center [911, 321] width 131 height 48
click at [915, 322] on icon "Ir para norte" at bounding box center [905, 320] width 127 height 45
click at [884, 323] on icon "Ir para norte" at bounding box center [885, 323] width 117 height 38
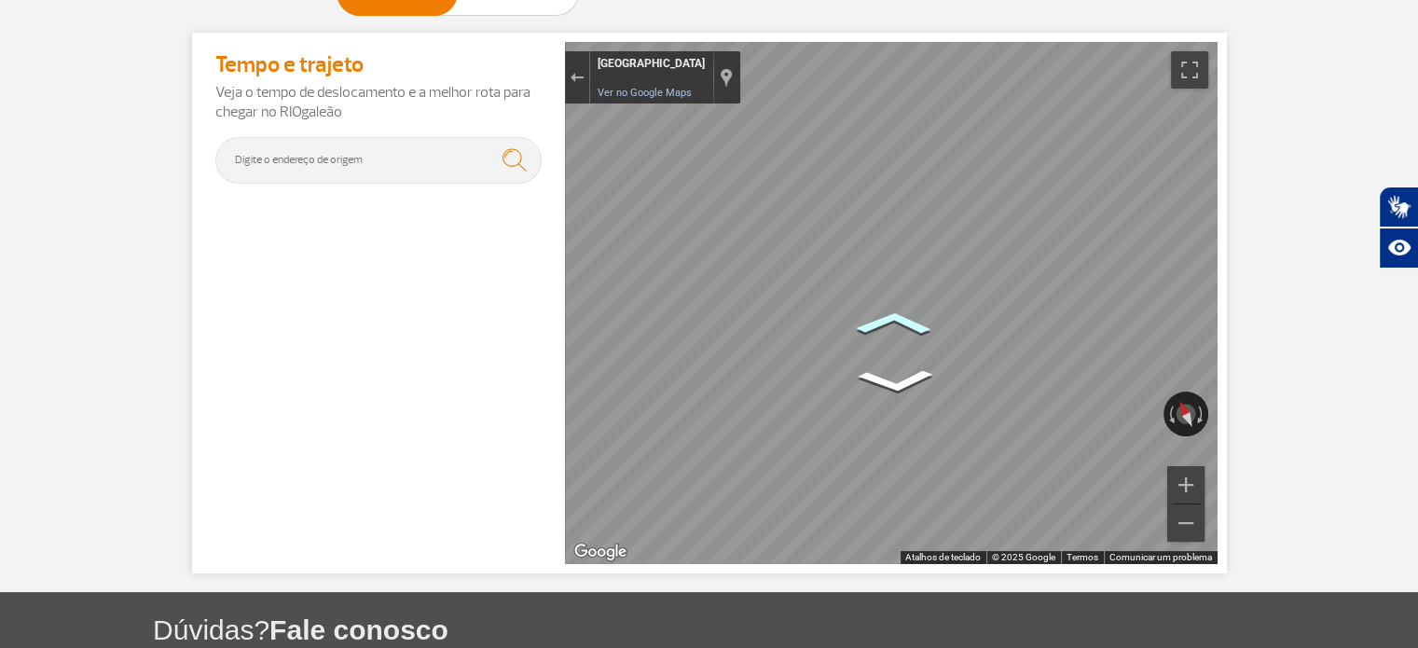
click at [885, 316] on icon "Ir para nordeste" at bounding box center [893, 323] width 115 height 36
click at [1290, 267] on section "Página Inicial > Como chegar e sair > Carros Carros Chegar Sair Tempo e trajeto…" at bounding box center [709, 218] width 1418 height 710
click at [1218, 279] on div "Tempo e trajeto Veja o tempo de deslocamento e a melhor rota para chegar no RIO…" at bounding box center [709, 303] width 1035 height 541
click at [882, 331] on icon "Ir para nordeste" at bounding box center [890, 331] width 112 height 34
click at [864, 332] on icon "Ir para nordeste" at bounding box center [864, 332] width 135 height 48
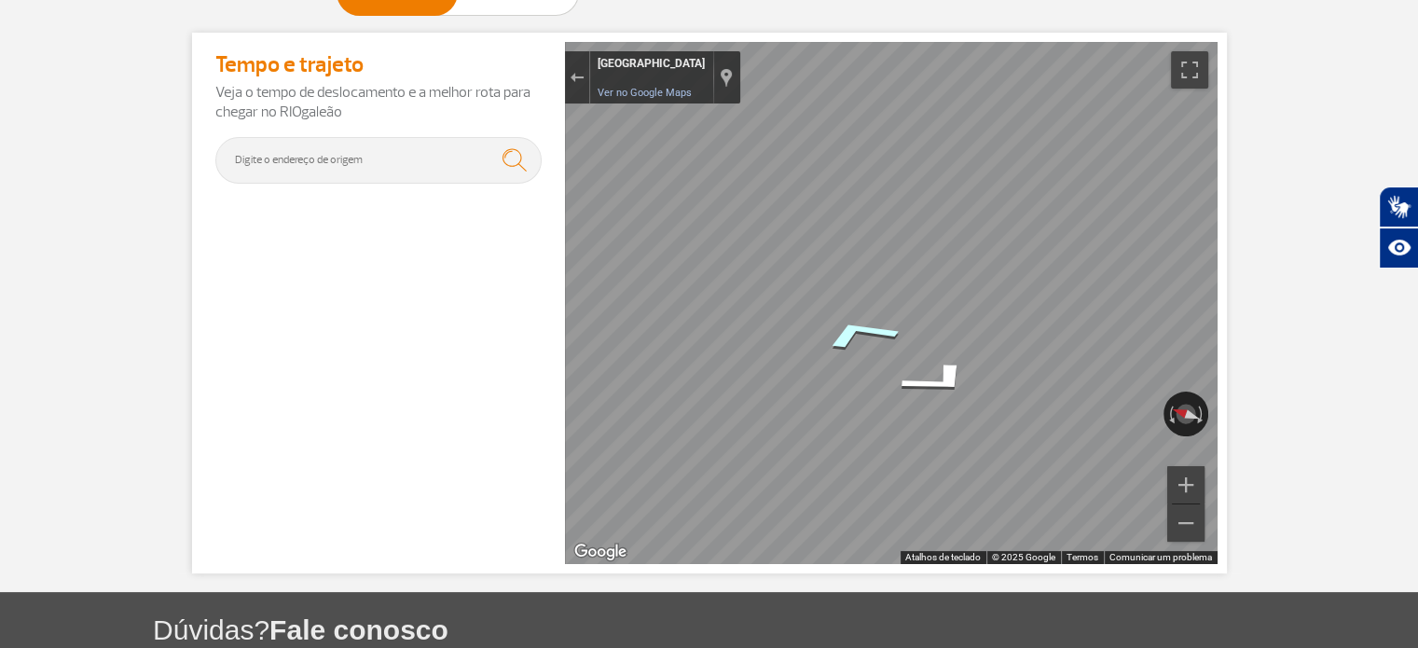
click at [846, 331] on icon "Ir para nordeste" at bounding box center [859, 333] width 138 height 51
click at [897, 331] on icon "Ir para este" at bounding box center [899, 339] width 121 height 38
click at [908, 388] on icon "Ir para oeste" at bounding box center [913, 387] width 132 height 40
click at [880, 401] on icon "Ir para sudoeste" at bounding box center [883, 400] width 119 height 33
click at [880, 401] on icon "Ir para sudoeste" at bounding box center [866, 402] width 134 height 40
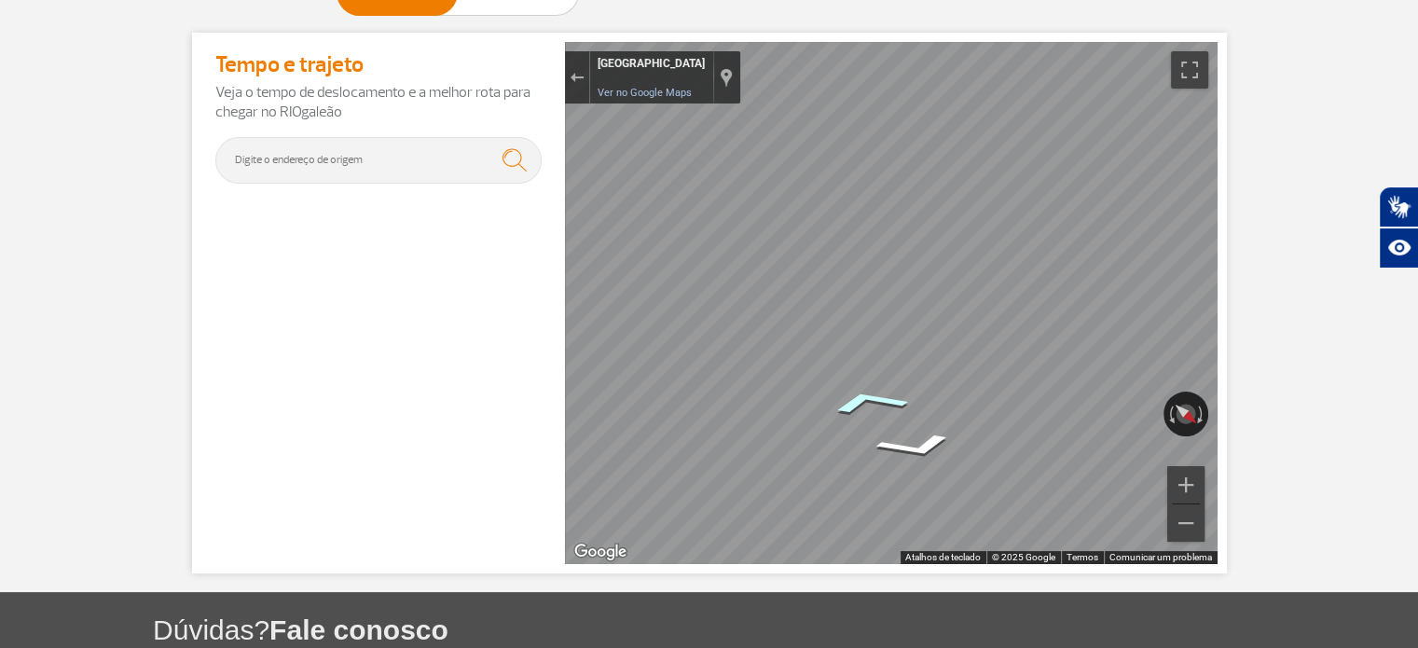
click at [878, 393] on icon "Ir para sudoeste" at bounding box center [867, 401] width 133 height 39
click at [862, 422] on icon "Ir para sudoeste" at bounding box center [860, 428] width 137 height 40
click at [914, 456] on icon "Ir para nordeste" at bounding box center [907, 453] width 129 height 36
click at [577, 75] on div "Sair do Street View" at bounding box center [577, 77] width 14 height 11
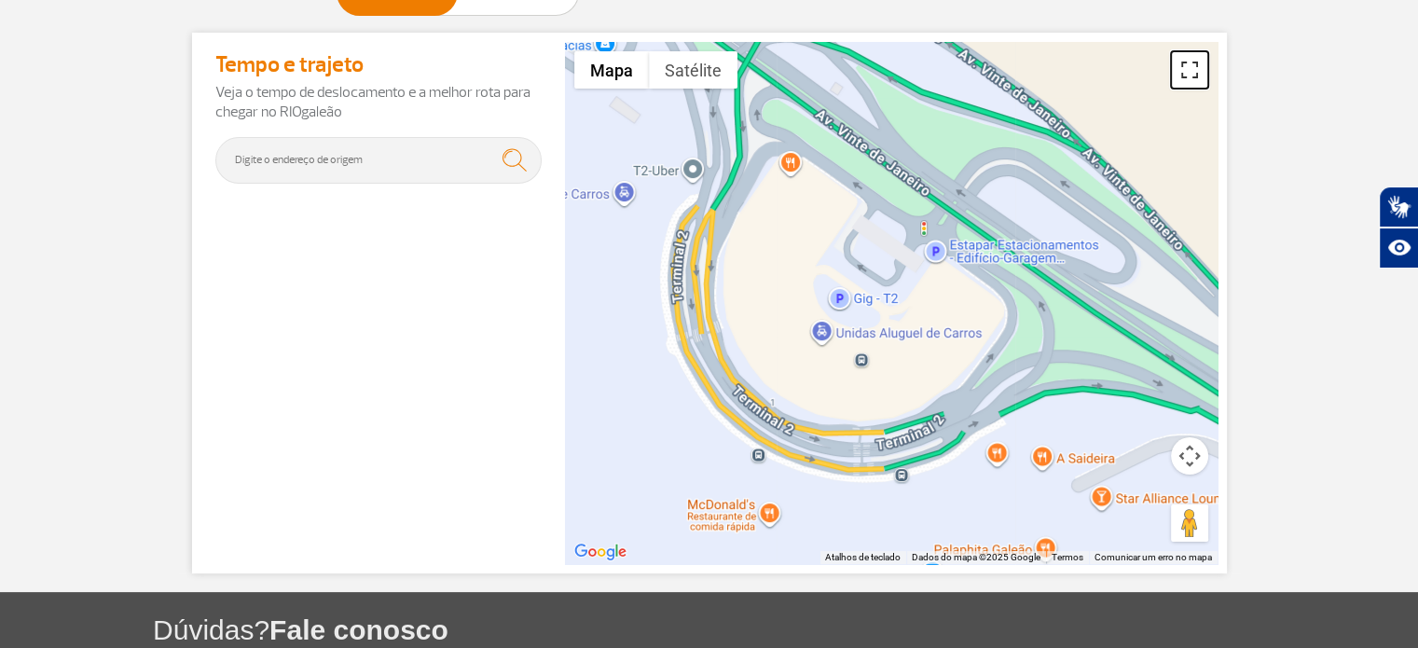
click at [1201, 71] on button "Ativar/desativar vista de ecrã inteiro" at bounding box center [1189, 69] width 37 height 37
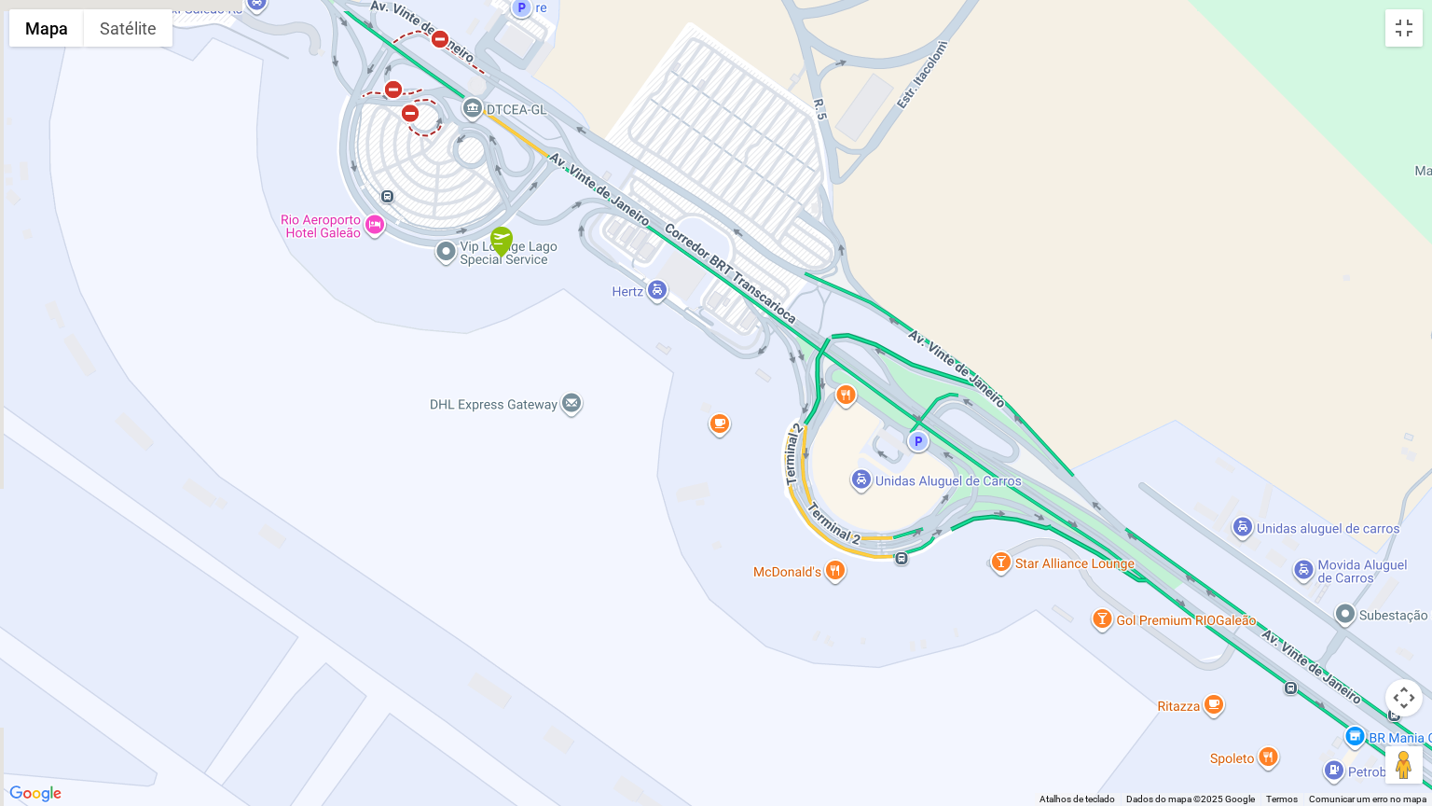
drag, startPoint x: 808, startPoint y: 331, endPoint x: 882, endPoint y: 387, distance: 92.5
click at [882, 387] on div "A carregar..." at bounding box center [716, 403] width 1432 height 806
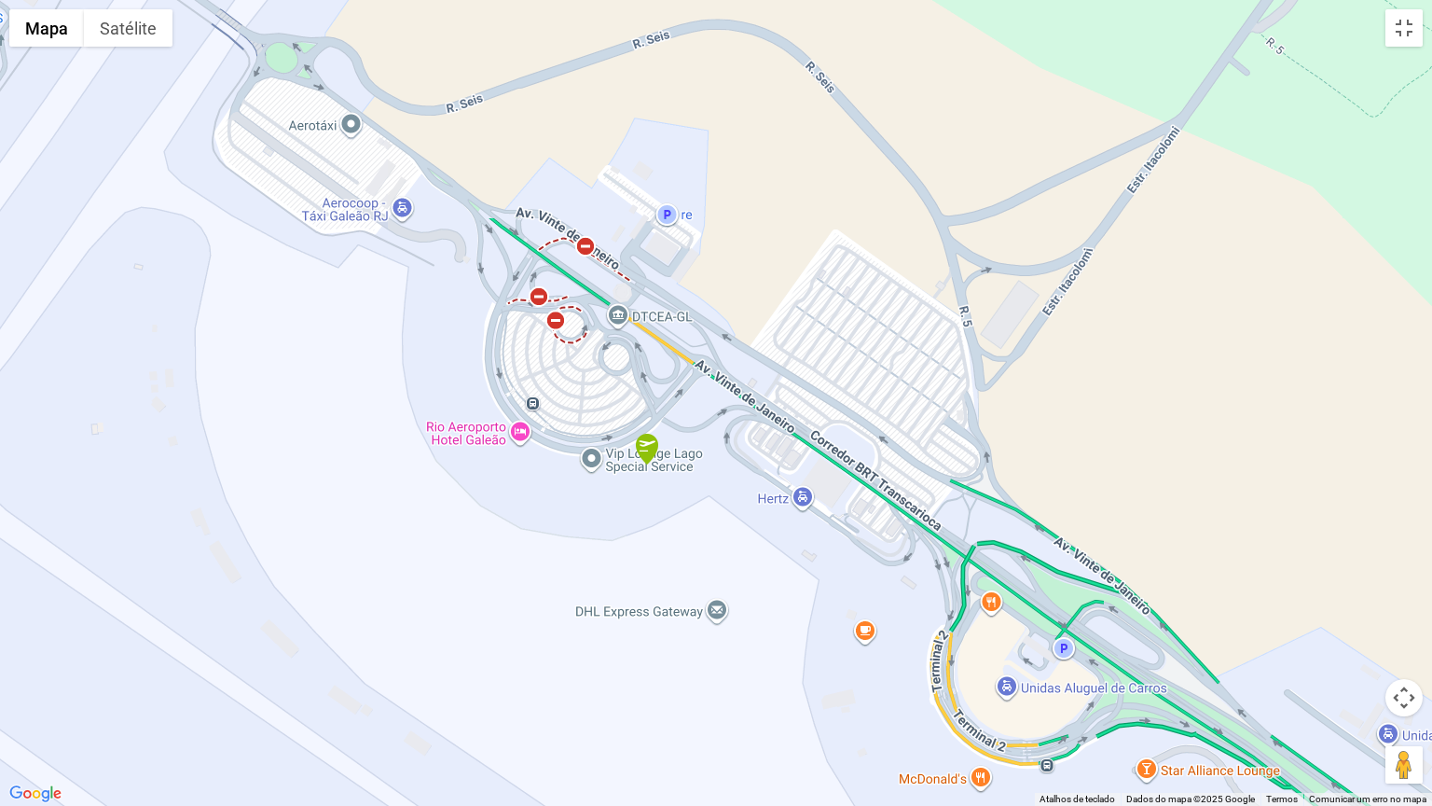
drag, startPoint x: 646, startPoint y: 332, endPoint x: 777, endPoint y: 522, distance: 230.7
click at [797, 548] on div "A carregar..." at bounding box center [716, 403] width 1432 height 806
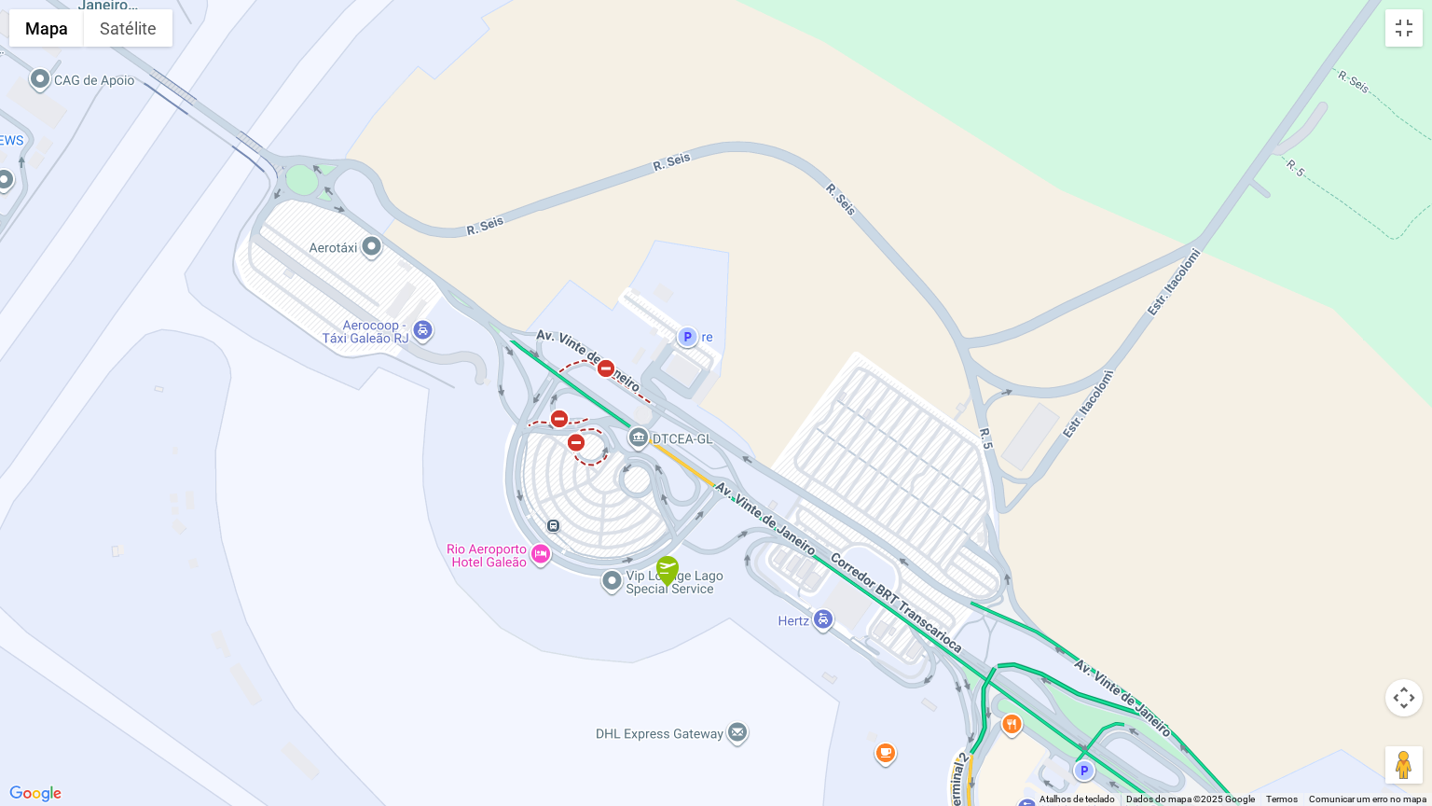
drag, startPoint x: 594, startPoint y: 302, endPoint x: 609, endPoint y: 414, distance: 112.9
click at [609, 414] on div "A carregar..." at bounding box center [716, 403] width 1432 height 806
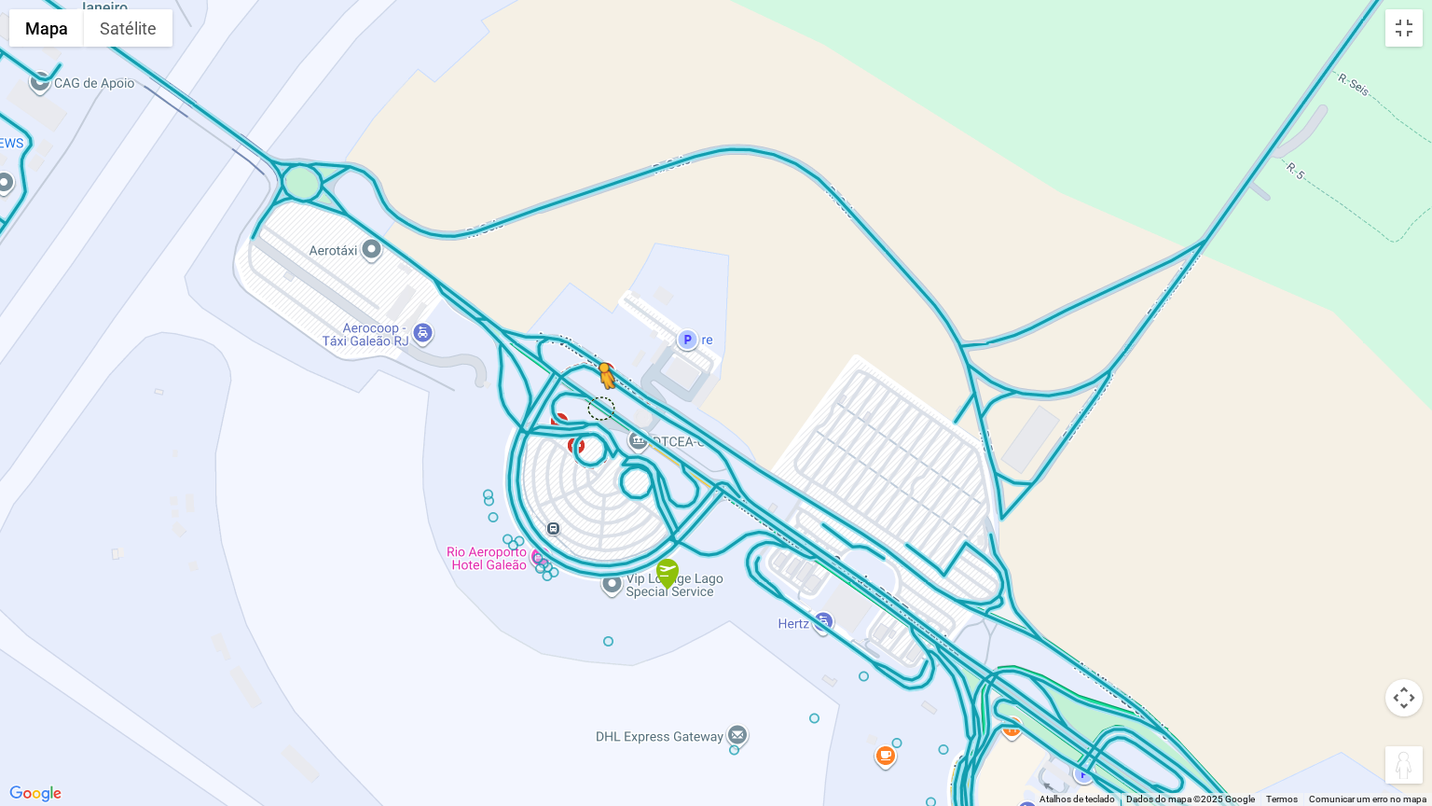
drag, startPoint x: 1414, startPoint y: 768, endPoint x: 600, endPoint y: 407, distance: 891.6
click at [600, 407] on div "Para ativar a funcionalidade de arrastar com o teclado, prima Alt + Enter. Quan…" at bounding box center [716, 403] width 1432 height 806
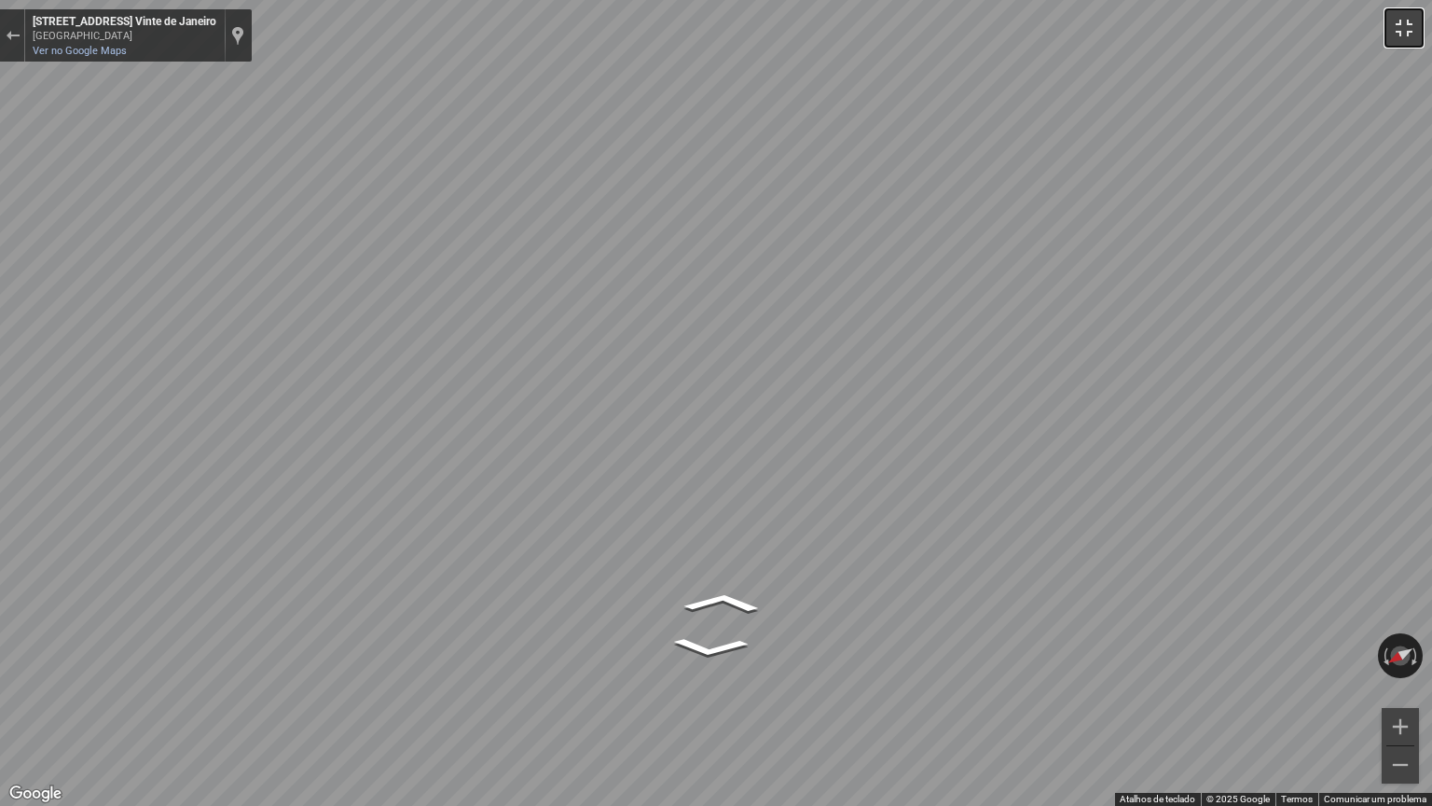
click at [1391, 34] on button "Ativar/desativar vista de ecrã inteiro" at bounding box center [1404, 27] width 37 height 37
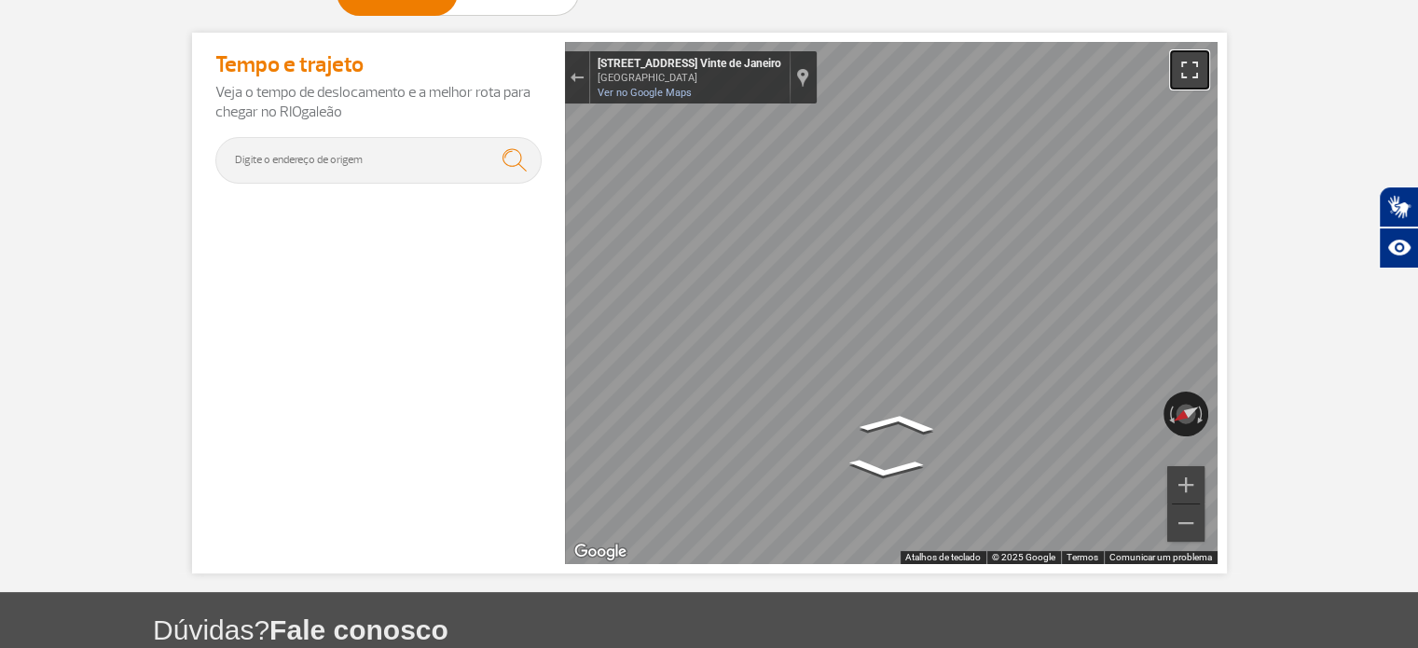
click at [1193, 79] on button "Ativar/desativar vista de ecrã inteiro" at bounding box center [1189, 69] width 37 height 37
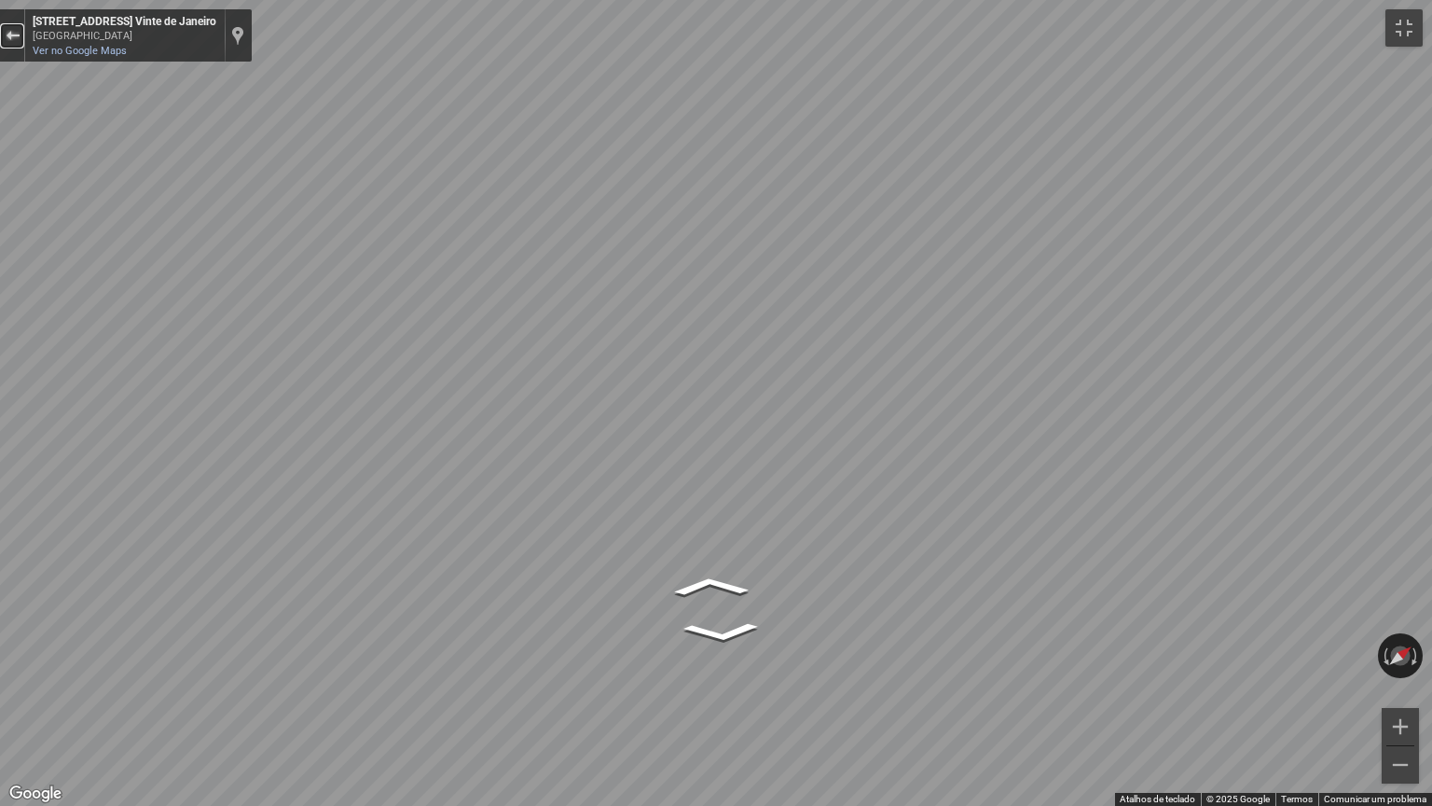
click at [10, 34] on div "Sair do Street View" at bounding box center [13, 35] width 14 height 11
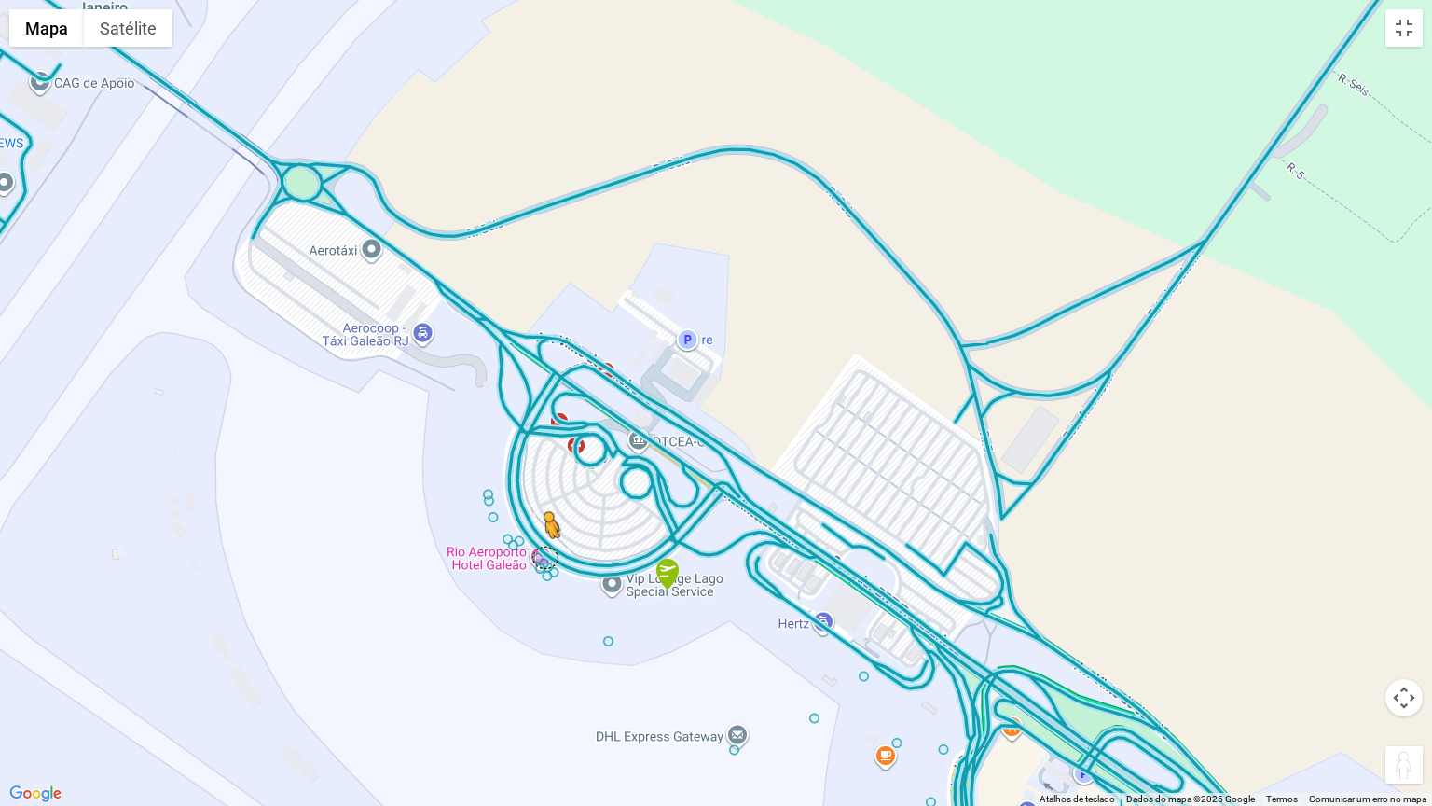
drag, startPoint x: 1407, startPoint y: 771, endPoint x: 544, endPoint y: 556, distance: 889.8
click at [544, 556] on div "Para ativar a funcionalidade de arrastar com o teclado, prima Alt + Enter. Quan…" at bounding box center [716, 403] width 1432 height 806
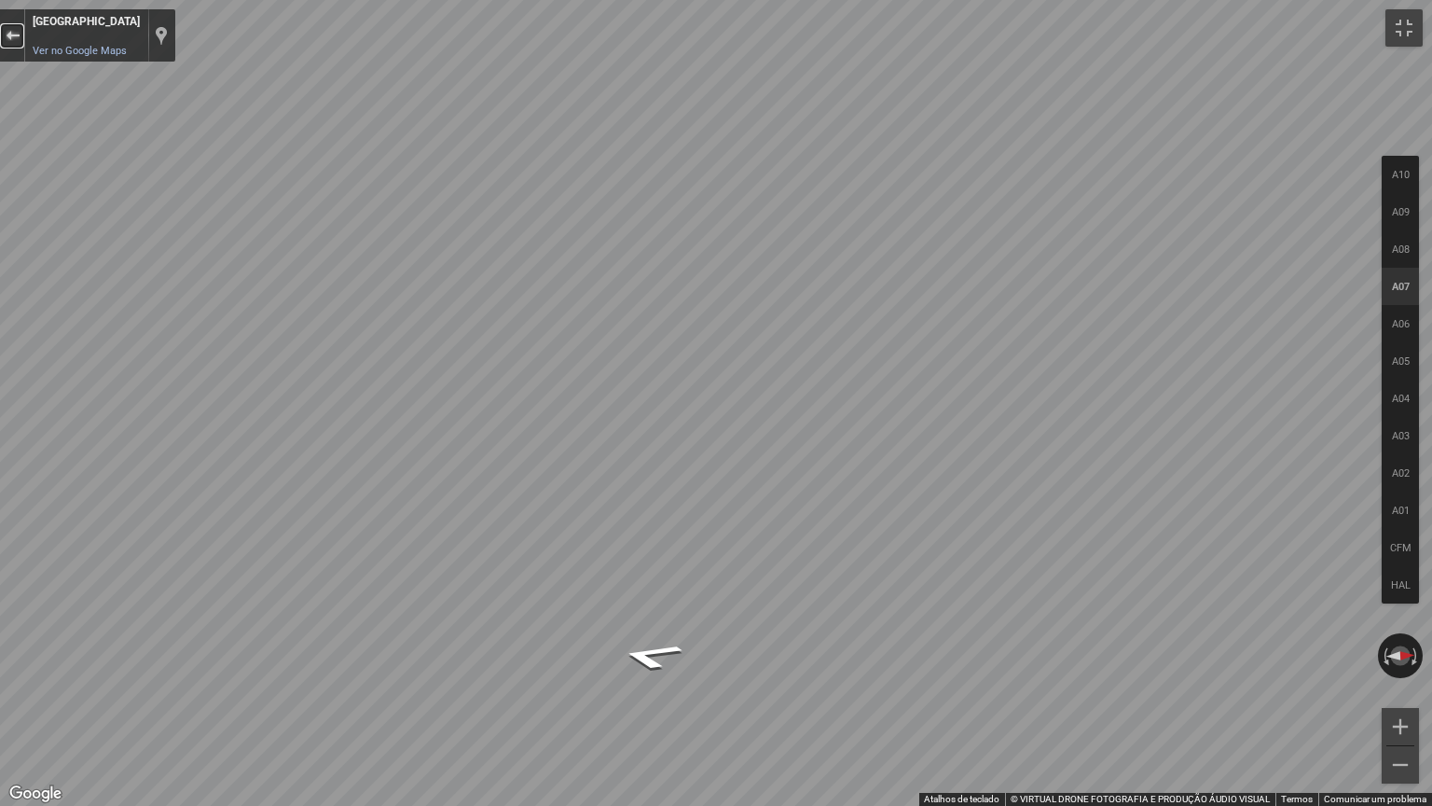
click at [7, 36] on div "Sair do Street View" at bounding box center [13, 35] width 14 height 11
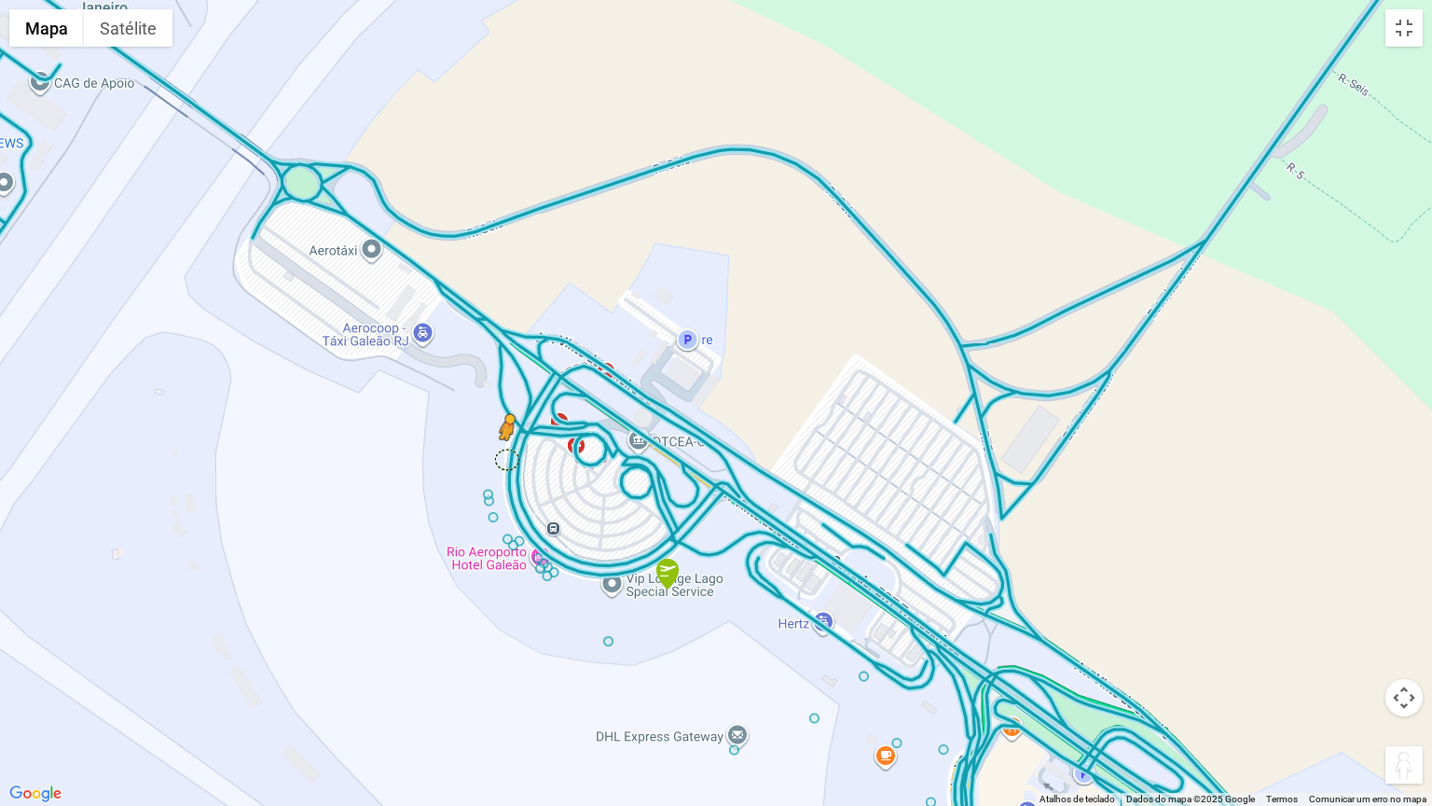
drag, startPoint x: 1399, startPoint y: 767, endPoint x: 503, endPoint y: 456, distance: 947.7
click at [503, 456] on div "Para ativar a funcionalidade de arrastar com o teclado, prima Alt + Enter. Quan…" at bounding box center [716, 403] width 1432 height 806
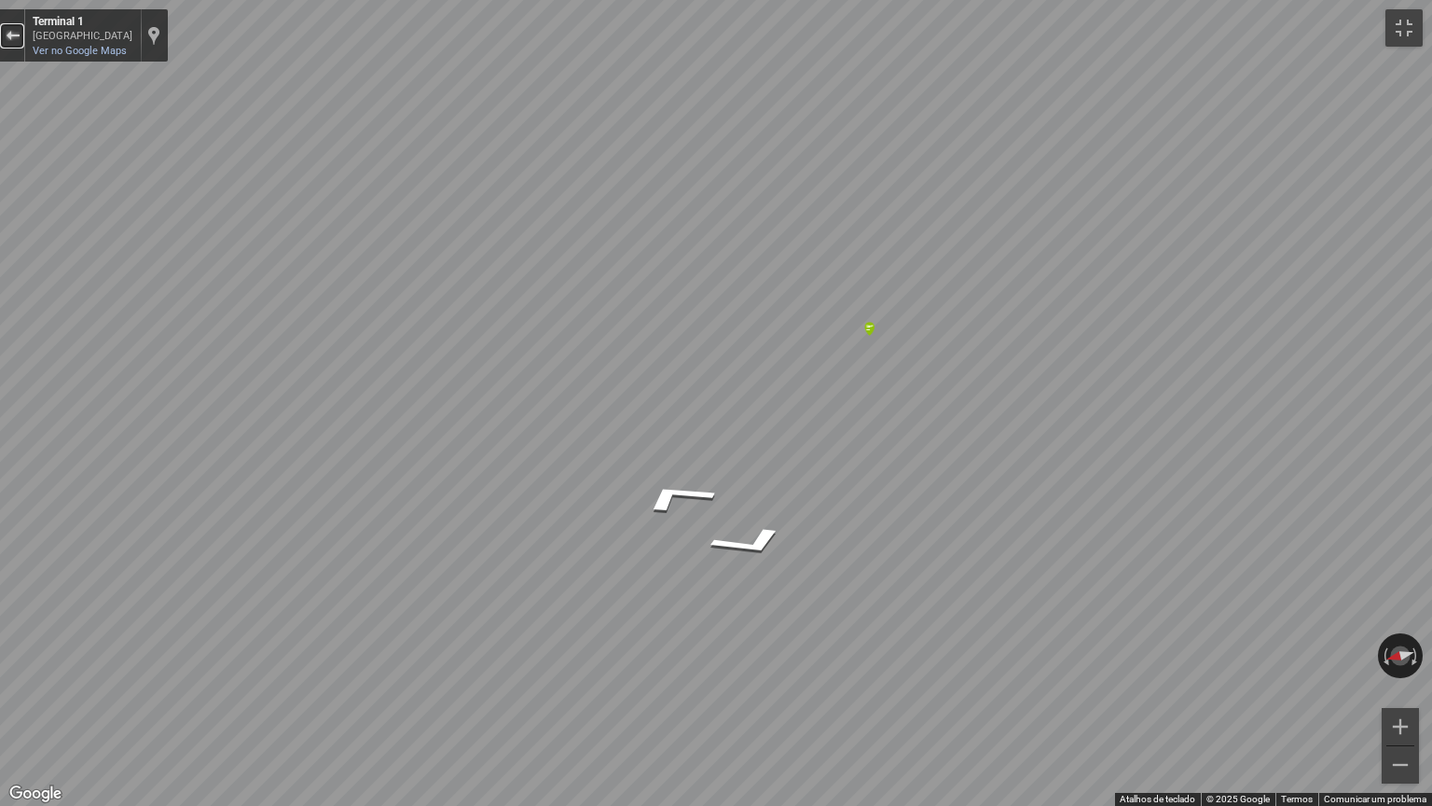
click at [7, 37] on div "Sair do Street View" at bounding box center [13, 35] width 14 height 11
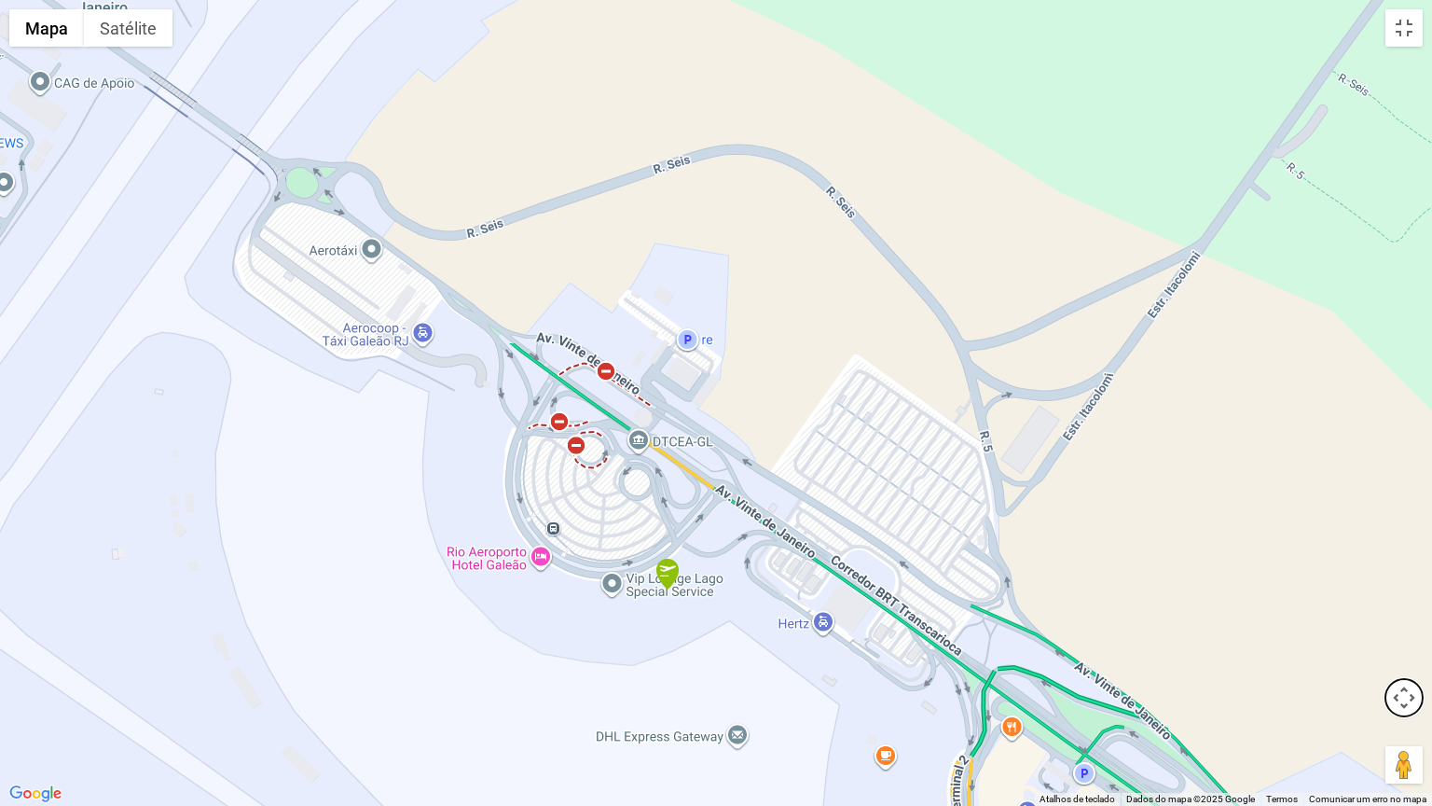
click at [1402, 647] on button "Controlos da câmara do mapa" at bounding box center [1404, 697] width 37 height 37
click at [1409, 25] on button "Ativar/desativar vista de ecrã inteiro" at bounding box center [1404, 27] width 37 height 37
